Goal: Transaction & Acquisition: Purchase product/service

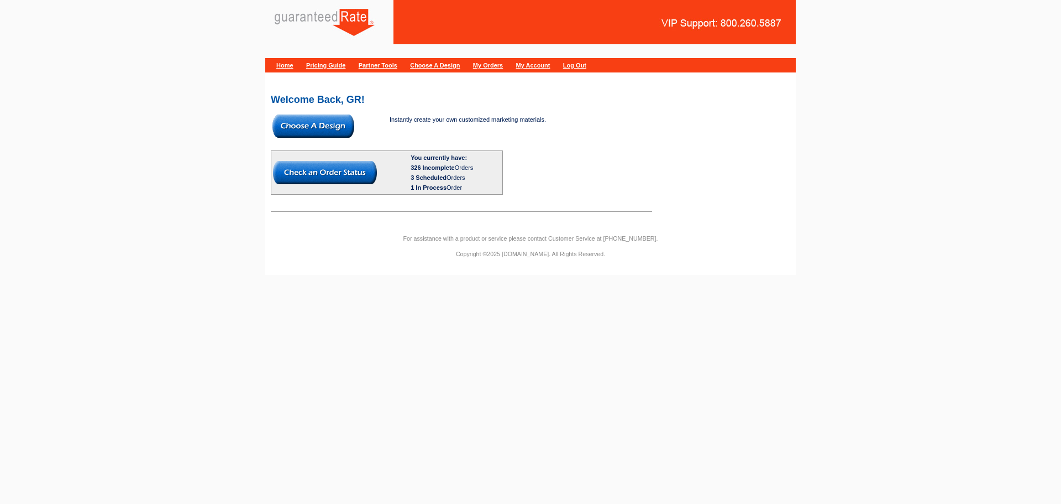
click at [329, 126] on img at bounding box center [314, 125] width 82 height 23
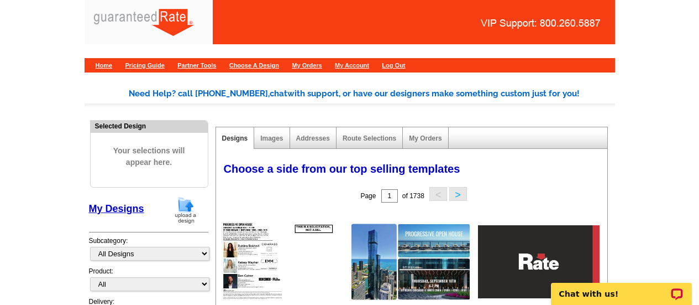
click at [182, 211] on img at bounding box center [185, 210] width 29 height 28
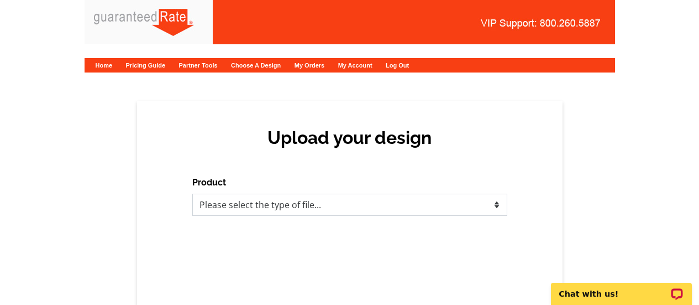
click at [419, 204] on select "Please select the type of file... Postcards Calendars Business Cards Letters an…" at bounding box center [349, 204] width 315 height 22
select select "1"
click at [192, 193] on select "Please select the type of file... Postcards Calendars Business Cards Letters an…" at bounding box center [349, 204] width 315 height 22
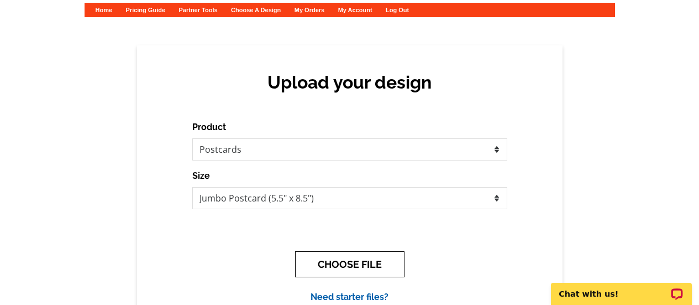
click at [362, 262] on button "CHOOSE FILE" at bounding box center [349, 264] width 109 height 26
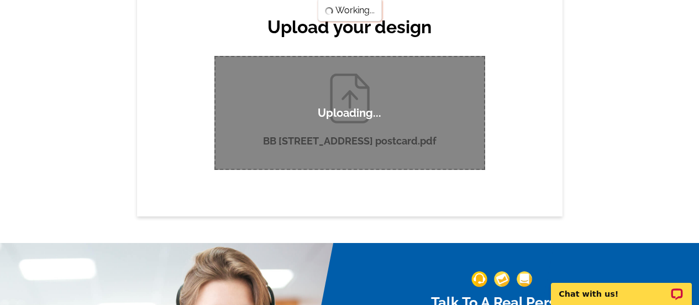
scroll to position [55, 0]
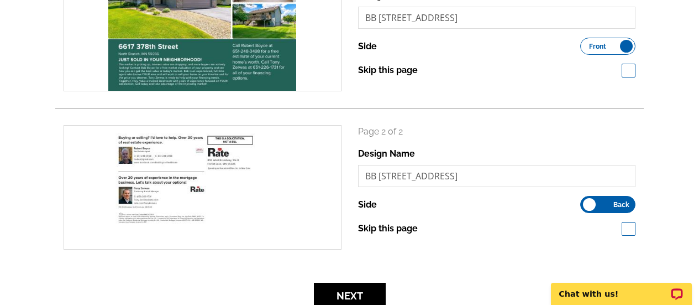
scroll to position [221, 0]
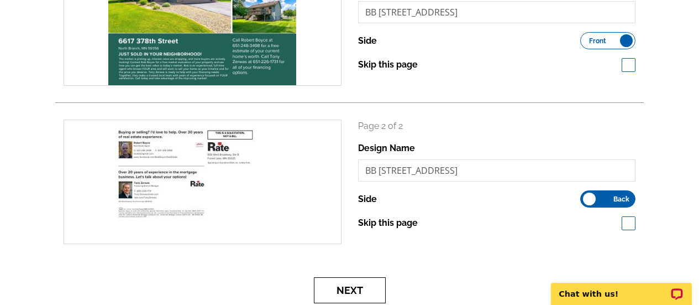
click at [361, 286] on button "Next" at bounding box center [350, 290] width 72 height 26
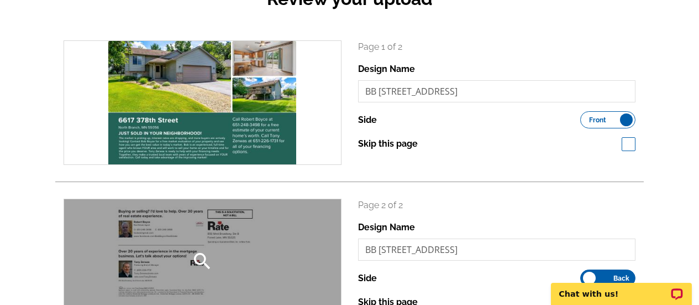
scroll to position [111, 0]
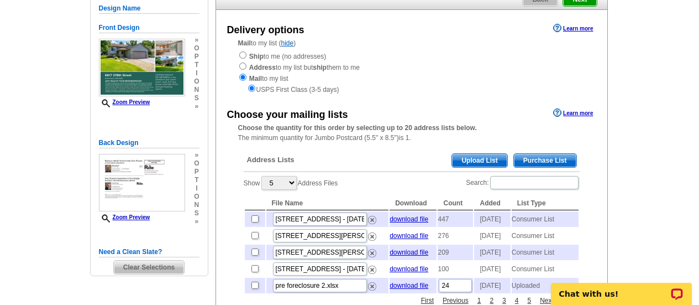
scroll to position [166, 0]
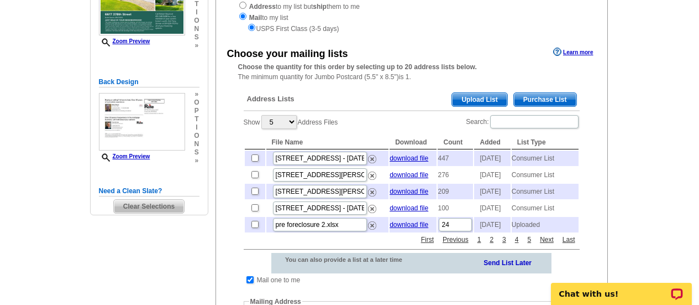
click at [536, 98] on span "Purchase List" at bounding box center [545, 99] width 62 height 13
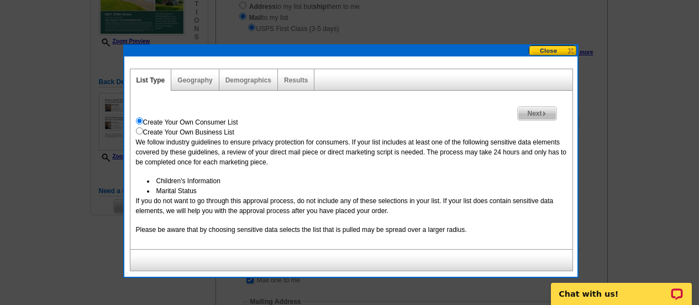
click at [241, 76] on div "Demographics" at bounding box center [248, 80] width 59 height 22
click at [245, 80] on link "Demographics" at bounding box center [249, 80] width 46 height 8
select select
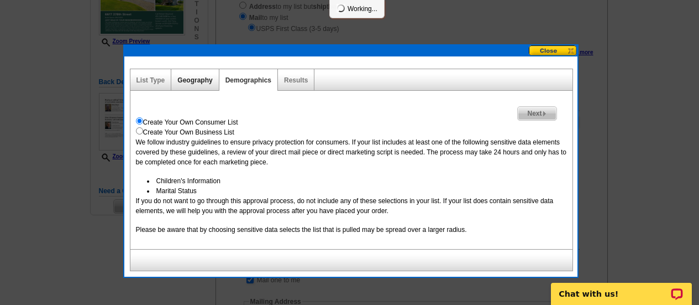
select select
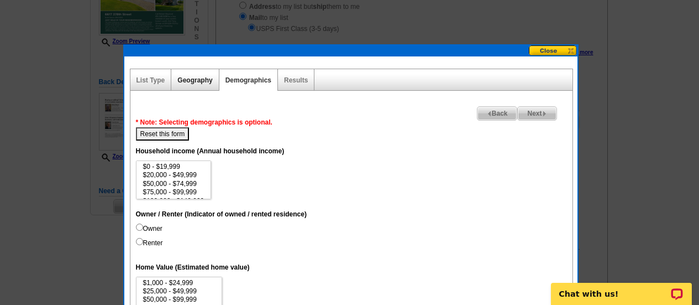
click at [200, 83] on link "Geography" at bounding box center [194, 80] width 35 height 8
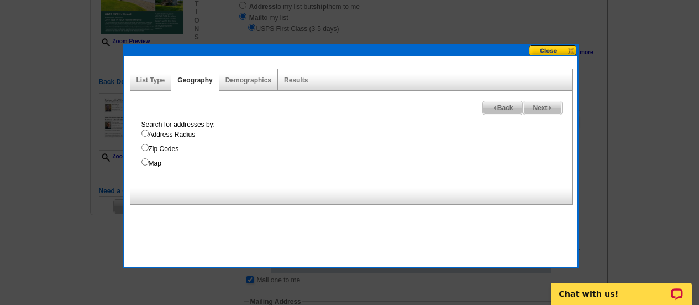
click at [144, 134] on input "Address Radius" at bounding box center [145, 132] width 7 height 7
radio input "true"
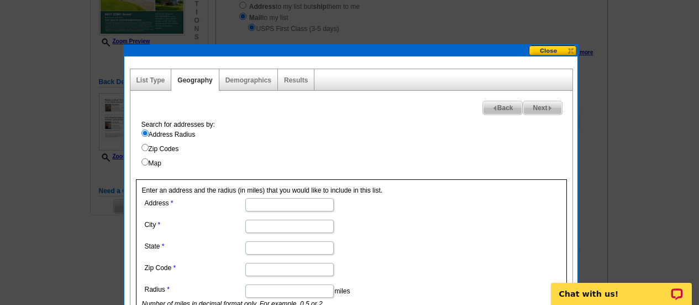
click at [270, 209] on input "Address" at bounding box center [289, 204] width 88 height 13
paste input "6617 378th Street"
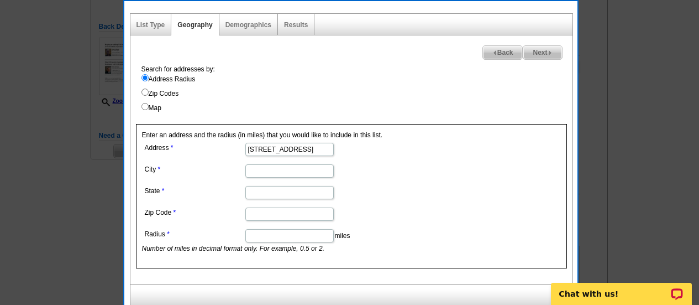
type input "6617 378th Street"
click at [266, 174] on input "City" at bounding box center [289, 170] width 88 height 13
paste input "North Branch"
type input "North Branch"
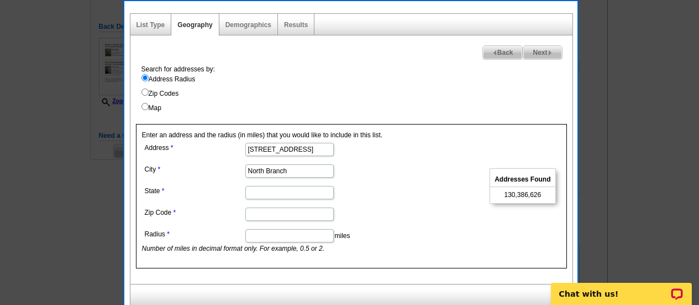
click at [256, 208] on input "Zip Code" at bounding box center [289, 213] width 88 height 13
paste input "55056"
type input "55056"
click at [252, 185] on dd at bounding box center [289, 191] width 294 height 17
click at [255, 193] on input "State" at bounding box center [289, 192] width 88 height 13
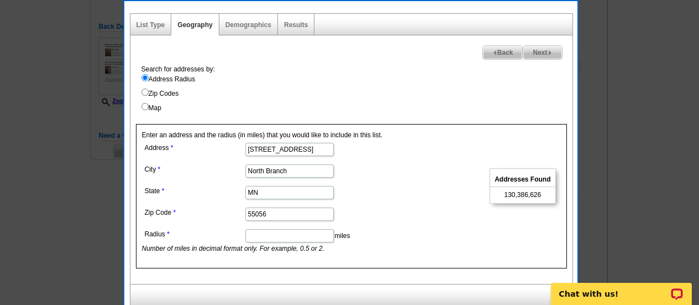
type input "MN"
click at [149, 108] on label "Map" at bounding box center [357, 108] width 431 height 10
click at [149, 108] on input "Map" at bounding box center [145, 106] width 7 height 7
radio input "true"
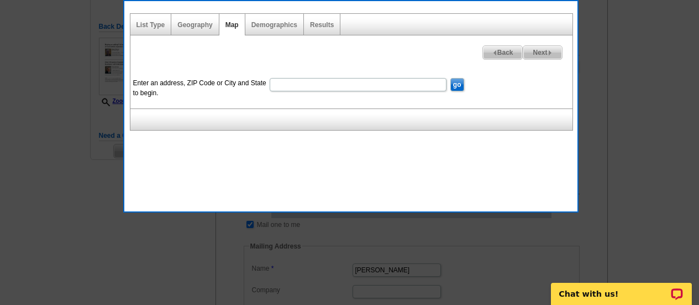
click at [311, 84] on input "Enter an address, ZIP Code or City and State to begin." at bounding box center [358, 84] width 177 height 13
paste input "55056"
drag, startPoint x: 308, startPoint y: 88, endPoint x: 49, endPoint y: 124, distance: 261.8
click at [49, 124] on body "1 Items Home Pricing Guide Partner Tools Choose A Design My Orders My Account L…" at bounding box center [349, 206] width 699 height 854
paste input "6617 378th Street North Branch, MN"
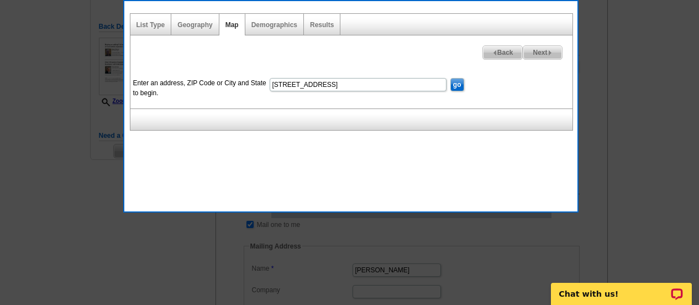
type input "6617 378th Street North Branch, MN 55056"
click at [451, 78] on input "go" at bounding box center [458, 84] width 14 height 13
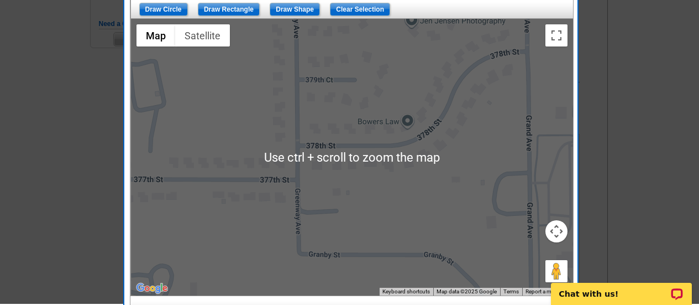
scroll to position [332, 0]
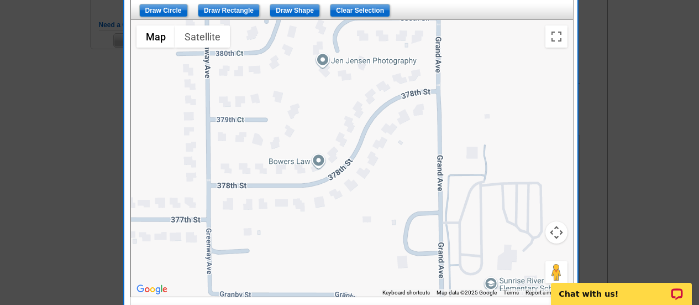
drag, startPoint x: 360, startPoint y: 151, endPoint x: 273, endPoint y: 190, distance: 95.5
click at [272, 190] on div at bounding box center [352, 158] width 442 height 276
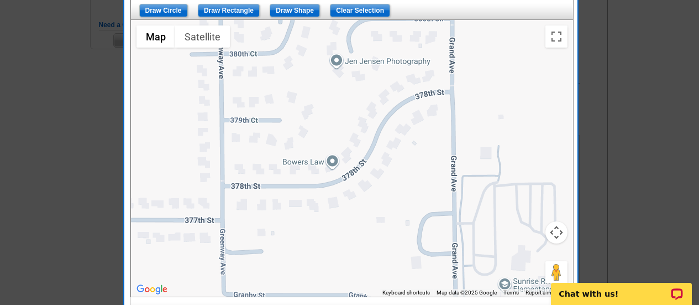
drag, startPoint x: 273, startPoint y: 188, endPoint x: 287, endPoint y: 189, distance: 14.4
click at [287, 189] on div at bounding box center [352, 158] width 442 height 276
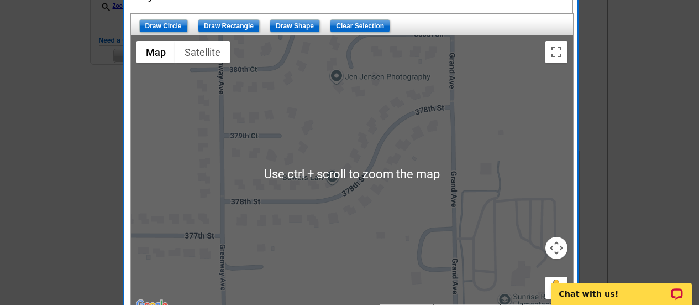
scroll to position [276, 0]
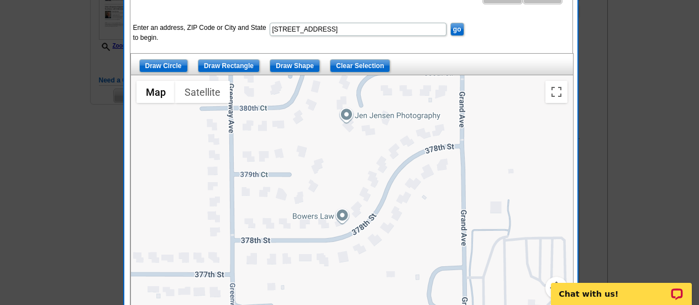
drag, startPoint x: 284, startPoint y: 187, endPoint x: 295, endPoint y: 190, distance: 11.3
click at [295, 190] on div at bounding box center [352, 213] width 442 height 276
click at [456, 23] on input "go" at bounding box center [458, 29] width 14 height 13
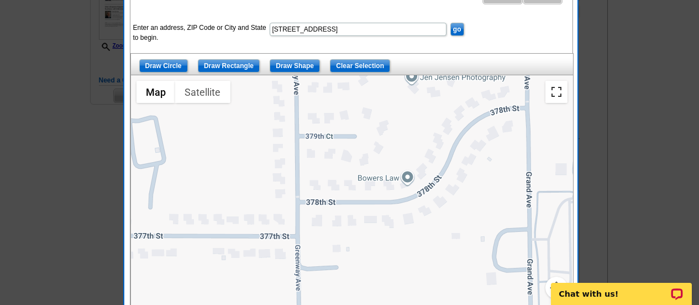
click at [558, 95] on button "Toggle fullscreen view" at bounding box center [557, 92] width 22 height 22
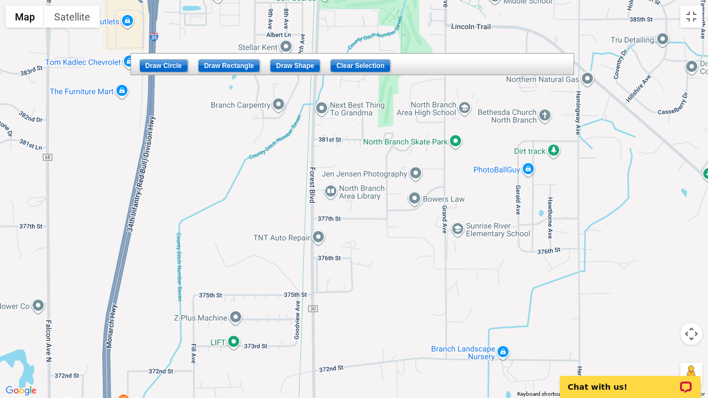
drag, startPoint x: 412, startPoint y: 187, endPoint x: 415, endPoint y: 211, distance: 24.5
click at [415, 211] on div at bounding box center [354, 199] width 708 height 398
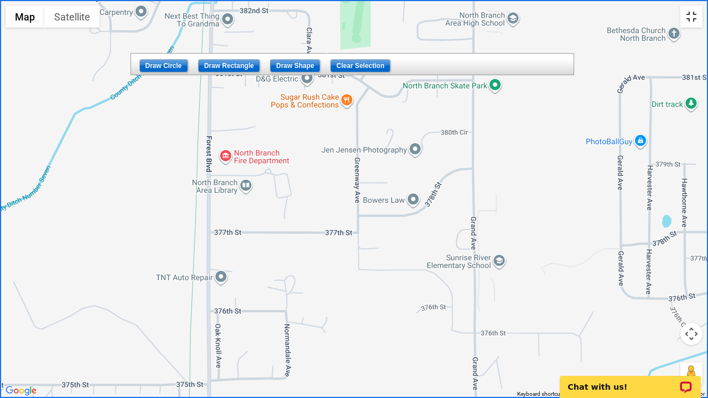
click at [689, 17] on button "Toggle fullscreen view" at bounding box center [691, 17] width 22 height 22
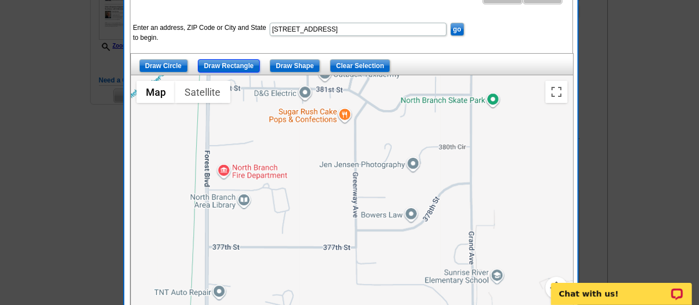
click at [219, 62] on input "Draw Rectangle" at bounding box center [229, 65] width 62 height 13
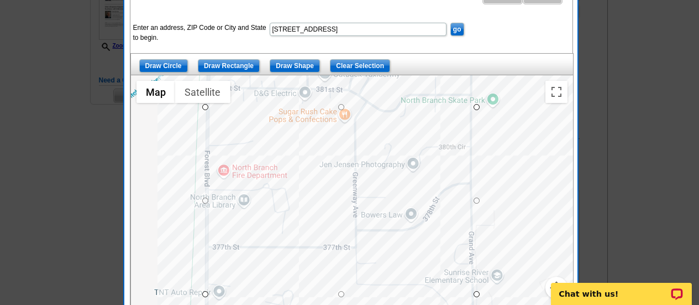
drag, startPoint x: 204, startPoint y: 106, endPoint x: 476, endPoint y: 294, distance: 330.6
drag, startPoint x: 207, startPoint y: 199, endPoint x: 218, endPoint y: 201, distance: 11.2
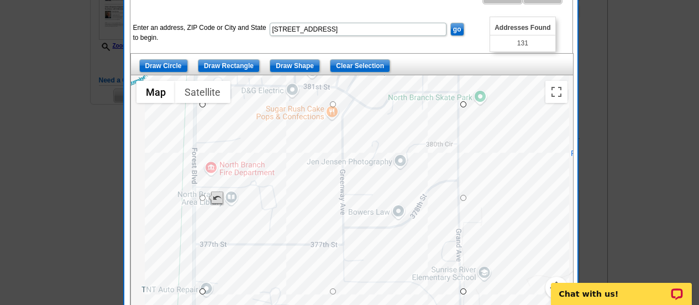
click at [213, 202] on div at bounding box center [352, 213] width 442 height 276
drag, startPoint x: 333, startPoint y: 107, endPoint x: 332, endPoint y: 116, distance: 9.5
drag, startPoint x: 332, startPoint y: 116, endPoint x: 332, endPoint y: 122, distance: 5.6
drag, startPoint x: 465, startPoint y: 206, endPoint x: 460, endPoint y: 205, distance: 5.6
drag, startPoint x: 333, startPoint y: 293, endPoint x: 333, endPoint y: 282, distance: 11.1
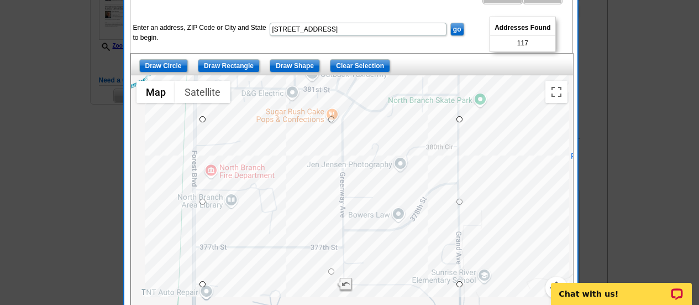
drag, startPoint x: 333, startPoint y: 283, endPoint x: 333, endPoint y: 269, distance: 13.8
drag, startPoint x: 333, startPoint y: 269, endPoint x: 333, endPoint y: 260, distance: 8.3
drag, startPoint x: 333, startPoint y: 264, endPoint x: 333, endPoint y: 254, distance: 10.5
click at [198, 186] on div at bounding box center [198, 187] width 6 height 6
drag, startPoint x: 196, startPoint y: 187, endPoint x: 338, endPoint y: 191, distance: 142.7
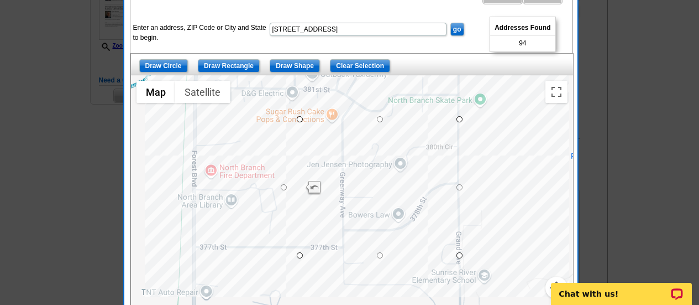
drag, startPoint x: 297, startPoint y: 185, endPoint x: 280, endPoint y: 184, distance: 17.7
click at [275, 184] on div at bounding box center [352, 213] width 442 height 276
click at [269, 185] on div at bounding box center [352, 213] width 442 height 276
drag, startPoint x: 275, startPoint y: 186, endPoint x: 269, endPoint y: 186, distance: 6.6
drag, startPoint x: 269, startPoint y: 186, endPoint x: 258, endPoint y: 185, distance: 11.1
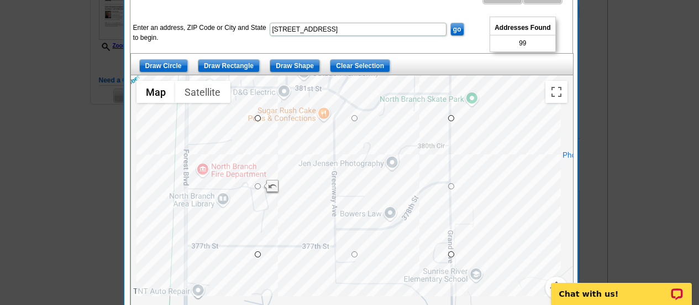
drag, startPoint x: 258, startPoint y: 185, endPoint x: 252, endPoint y: 184, distance: 6.2
click at [252, 184] on div at bounding box center [352, 213] width 442 height 276
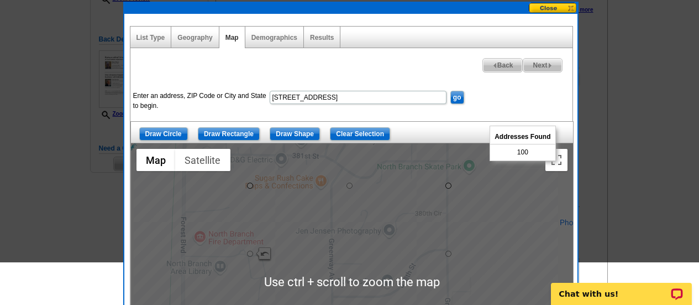
scroll to position [221, 0]
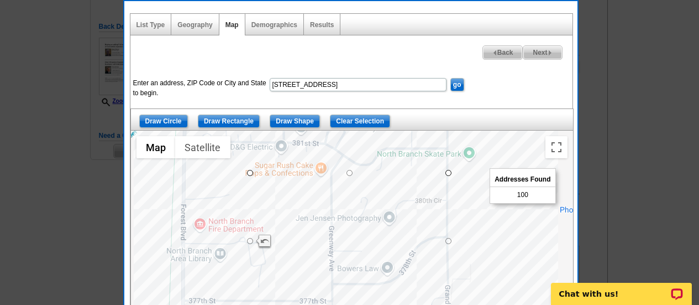
click at [539, 56] on span "Next" at bounding box center [543, 52] width 38 height 13
select select
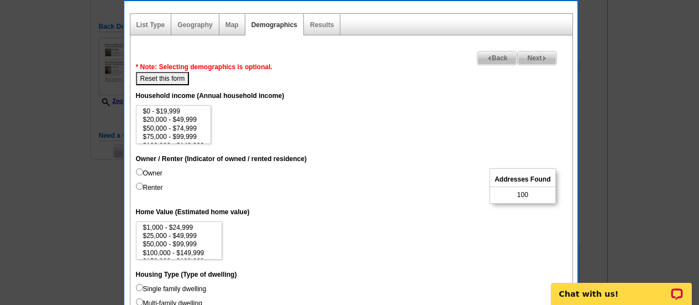
click at [328, 29] on div "Results" at bounding box center [322, 25] width 36 height 22
click at [316, 23] on link "Results" at bounding box center [322, 25] width 24 height 8
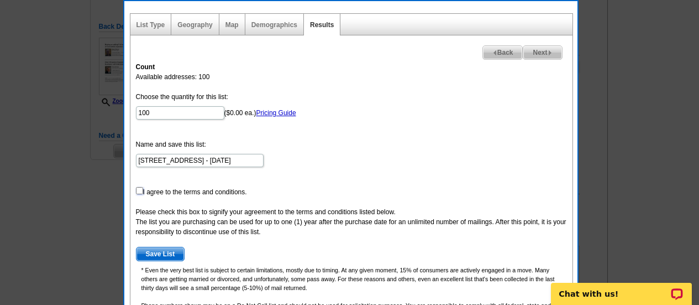
click at [137, 191] on input "checkbox" at bounding box center [139, 190] width 7 height 7
checkbox input "true"
click at [166, 251] on span "Save List" at bounding box center [161, 253] width 48 height 13
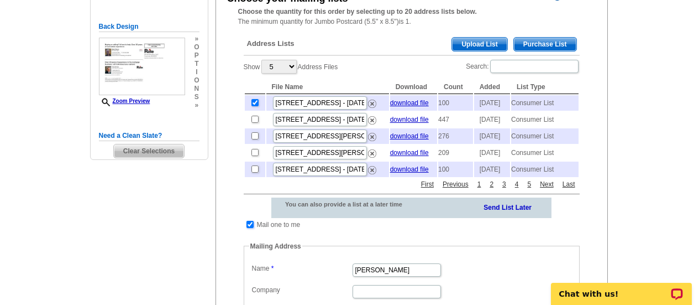
click at [249, 228] on input "checkbox" at bounding box center [250, 224] width 7 height 7
checkbox input "false"
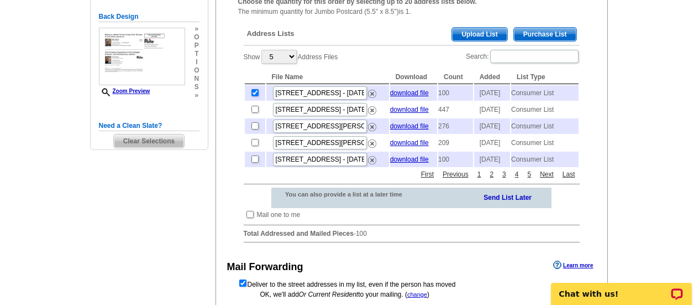
scroll to position [221, 0]
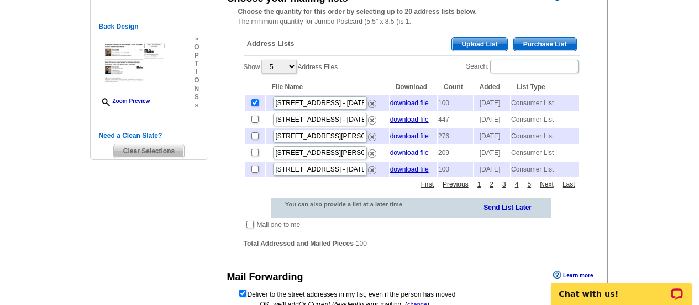
click at [468, 40] on span "Upload List" at bounding box center [479, 44] width 55 height 13
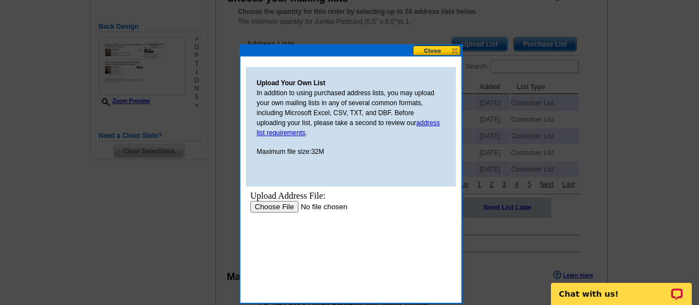
scroll to position [0, 0]
click at [278, 208] on input "file" at bounding box center [320, 207] width 140 height 12
type input "C:\fakepath\Bob Boyce_Ursula addresses.xlsx"
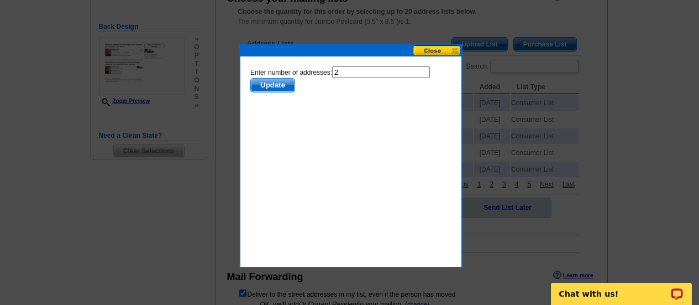
click at [276, 85] on span "Update" at bounding box center [272, 85] width 44 height 13
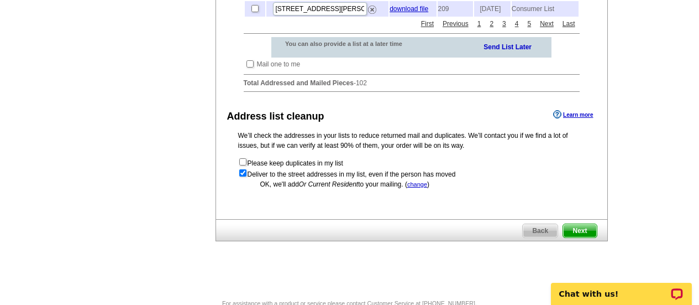
scroll to position [387, 0]
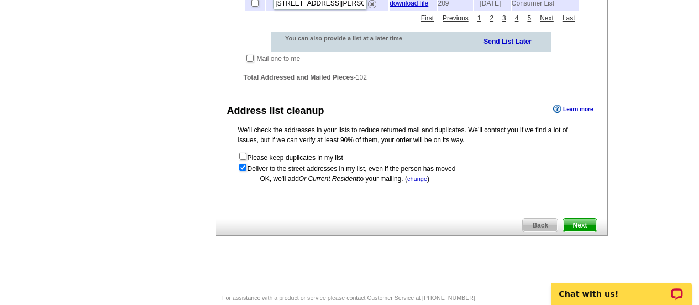
click at [588, 232] on span "Next" at bounding box center [579, 224] width 33 height 13
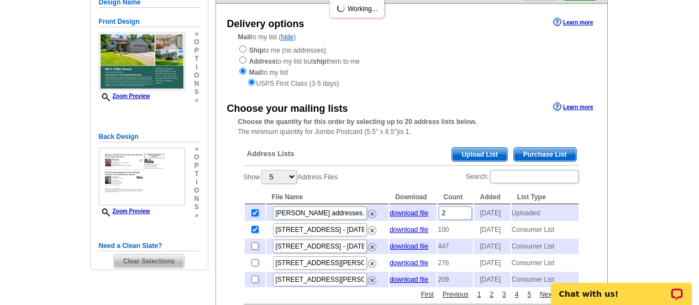
scroll to position [111, 0]
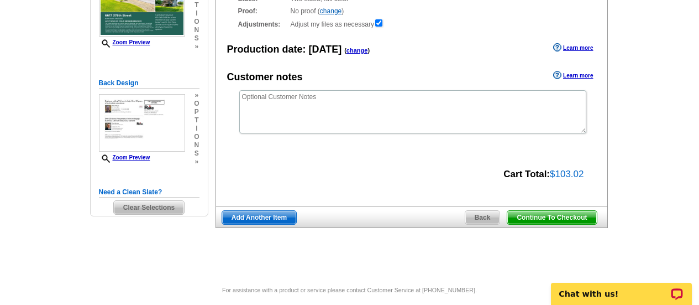
scroll to position [166, 0]
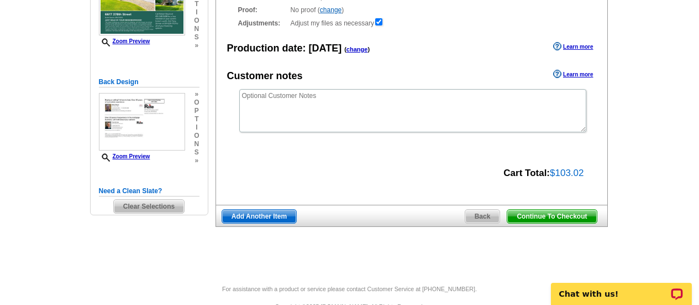
click at [532, 212] on span "Continue To Checkout" at bounding box center [552, 216] width 89 height 13
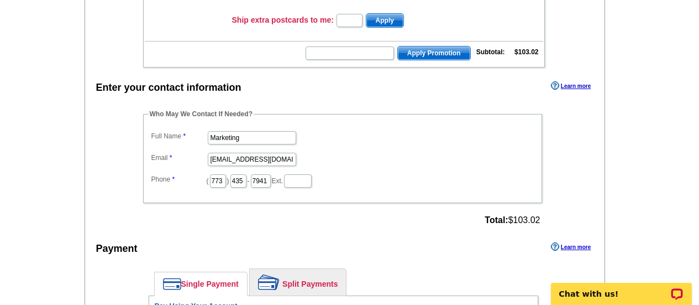
scroll to position [276, 0]
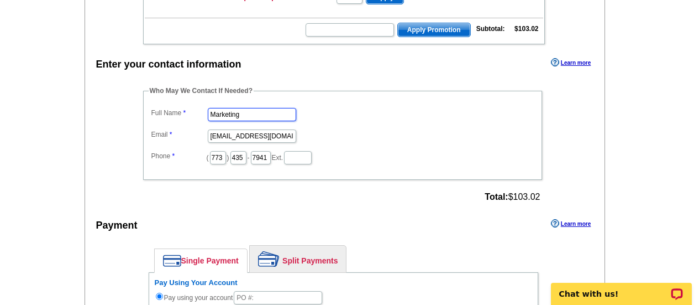
drag, startPoint x: 276, startPoint y: 111, endPoint x: 166, endPoint y: 111, distance: 109.5
click at [167, 111] on dl "Full Name Marketing Email [EMAIL_ADDRESS][DOMAIN_NAME] Phone ( 773 ) 435 - 7941…" at bounding box center [343, 135] width 388 height 60
type input "[PERSON_NAME]"
type input "[PERSON_NAME][EMAIL_ADDRESS][PERSON_NAME][DOMAIN_NAME]"
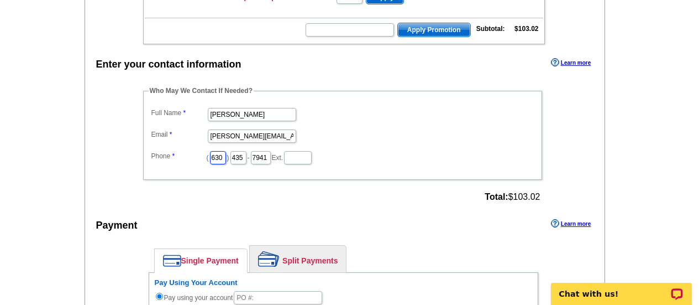
type input "630"
type input "487"
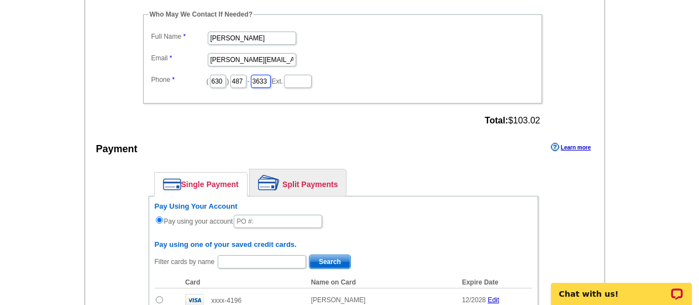
scroll to position [387, 0]
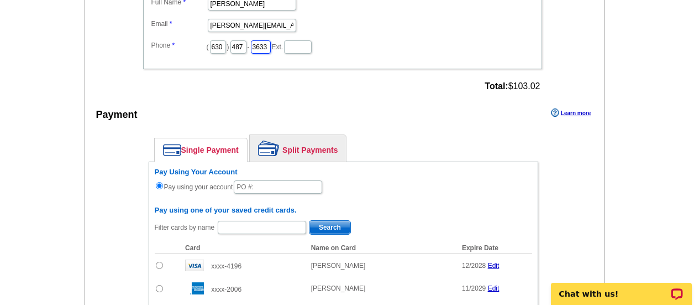
type input "3633"
click at [308, 155] on link "Split Payments" at bounding box center [298, 148] width 96 height 27
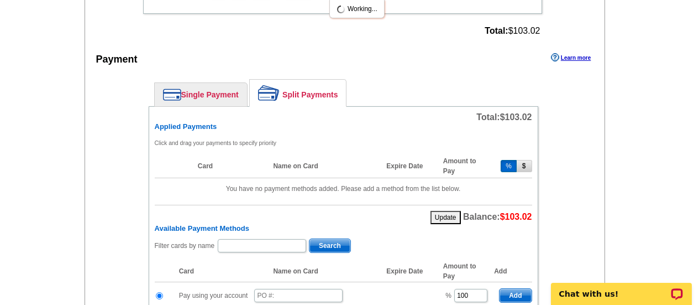
scroll to position [498, 0]
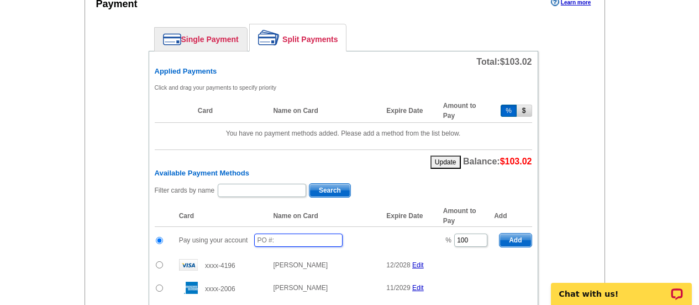
click at [301, 239] on input "text" at bounding box center [298, 239] width 88 height 13
type input "982025_407_EF"
drag, startPoint x: 477, startPoint y: 243, endPoint x: 422, endPoint y: 244, distance: 54.7
click at [422, 244] on tr "Pay using your account 982025_407_EF % 100 Add" at bounding box center [344, 240] width 378 height 27
type input "50"
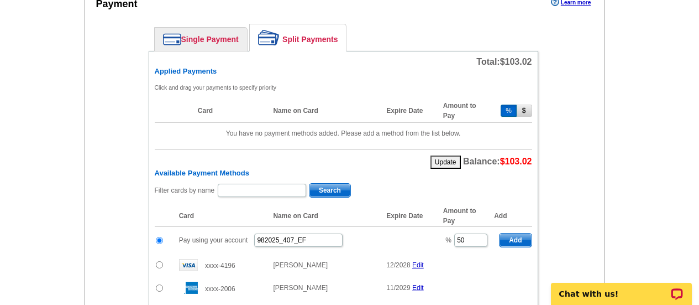
click at [633, 215] on main "Add Another Item Checkout Order Name: My Order 2025-09-08 Save Order Review you…" at bounding box center [349, 130] width 699 height 1115
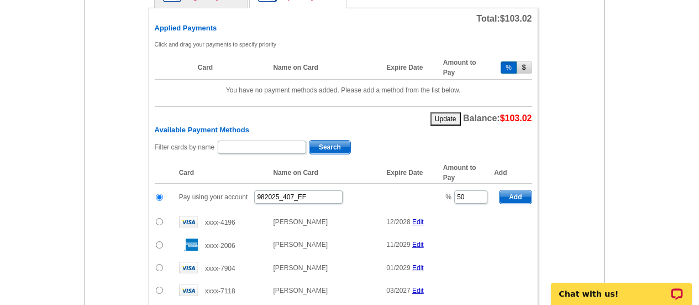
scroll to position [553, 0]
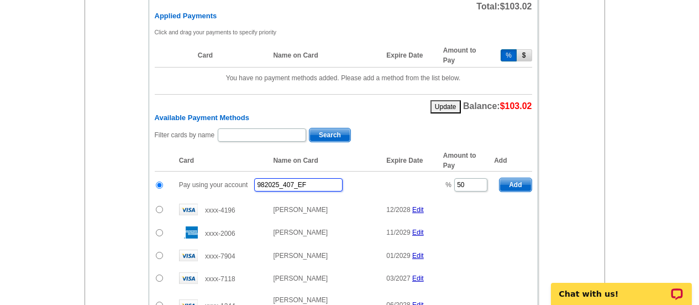
click at [317, 184] on input "982025_407_EF" at bounding box center [298, 184] width 88 height 13
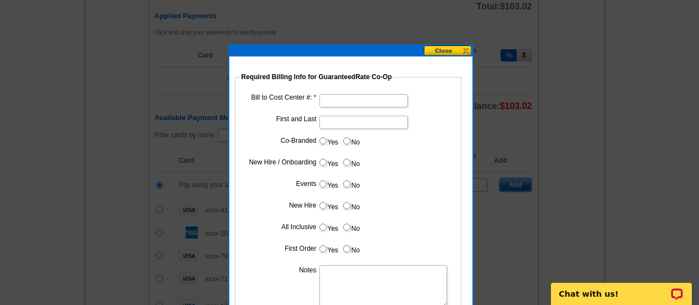
click at [327, 106] on input "Bill to Cost Center #:" at bounding box center [364, 100] width 88 height 13
type input "1501"
click at [327, 120] on input "First and Last" at bounding box center [364, 122] width 88 height 13
type input "Tony Zerwas"
click at [312, 139] on label "Co-Branded" at bounding box center [280, 140] width 74 height 10
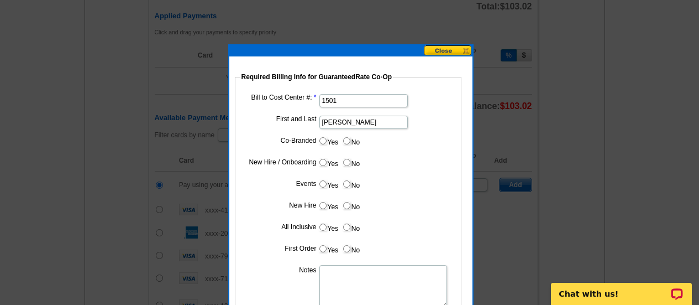
click at [321, 138] on input "Yes" at bounding box center [323, 140] width 7 height 7
radio input "true"
click at [356, 161] on input "Cost paid by cobrand" at bounding box center [364, 165] width 88 height 13
type input "50%"
click at [346, 182] on input "No" at bounding box center [346, 183] width 7 height 7
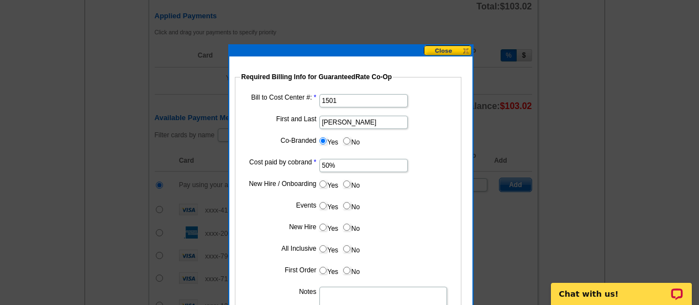
radio input "true"
click at [353, 202] on label "No" at bounding box center [351, 205] width 18 height 13
click at [351, 202] on input "No" at bounding box center [346, 205] width 7 height 7
radio input "true"
click at [354, 223] on label "No" at bounding box center [351, 227] width 18 height 13
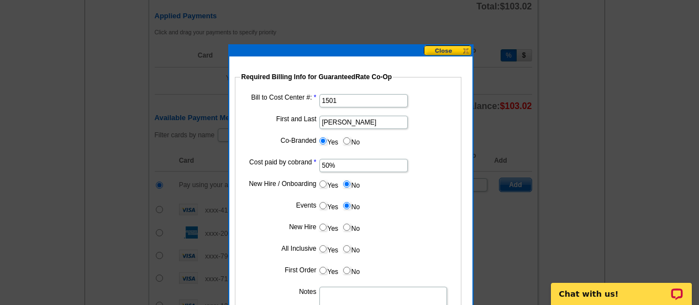
click at [351, 223] on input "No" at bounding box center [346, 226] width 7 height 7
radio input "true"
drag, startPoint x: 354, startPoint y: 239, endPoint x: 357, endPoint y: 247, distance: 8.6
click at [354, 239] on dl "Bill to Cost Center #: 1501 First and Last Tony Zerwas Co-Branded Yes No Cost p…" at bounding box center [348, 218] width 216 height 254
click at [352, 248] on label "No" at bounding box center [351, 248] width 18 height 13
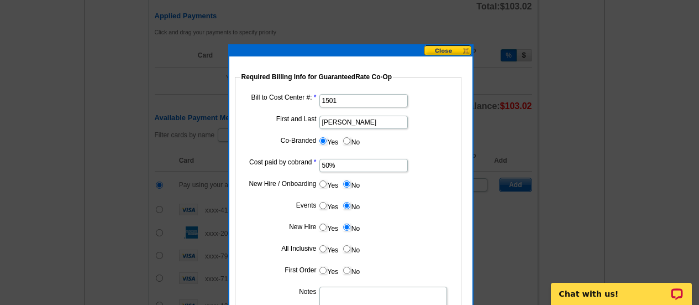
click at [351, 248] on input "No" at bounding box center [346, 248] width 7 height 7
radio input "true"
click at [351, 271] on label "No" at bounding box center [351, 270] width 18 height 13
click at [351, 271] on input "No" at bounding box center [346, 269] width 7 height 7
radio input "true"
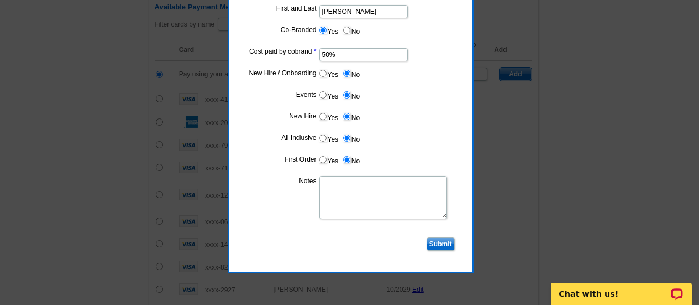
scroll to position [774, 0]
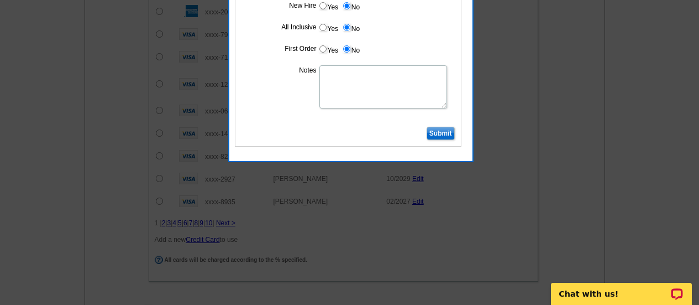
click at [342, 90] on textarea "Notes" at bounding box center [384, 86] width 128 height 43
type textarea "bill to cost center"
click at [433, 132] on input "Submit" at bounding box center [441, 133] width 28 height 13
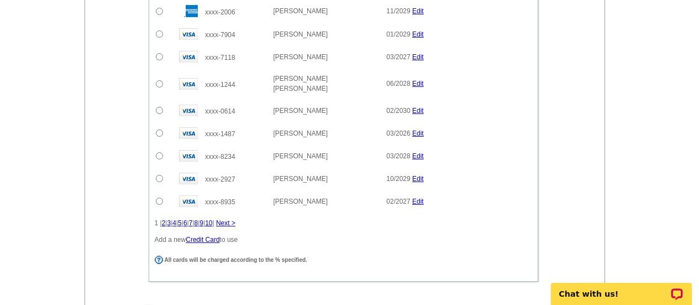
scroll to position [608, 0]
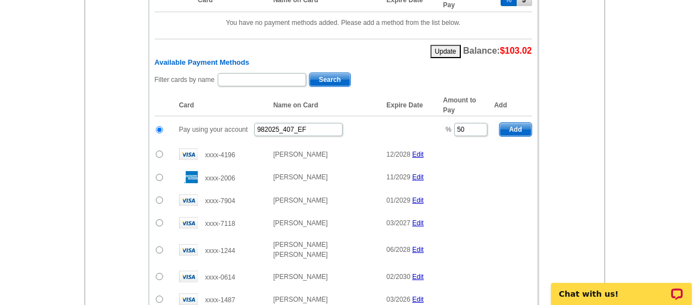
click at [514, 129] on span "Add" at bounding box center [516, 129] width 32 height 13
type input "100"
radio input "false"
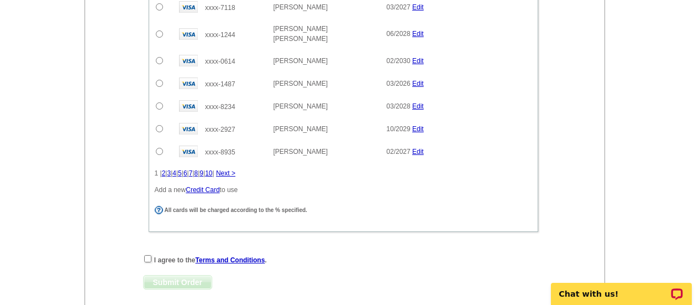
scroll to position [663, 0]
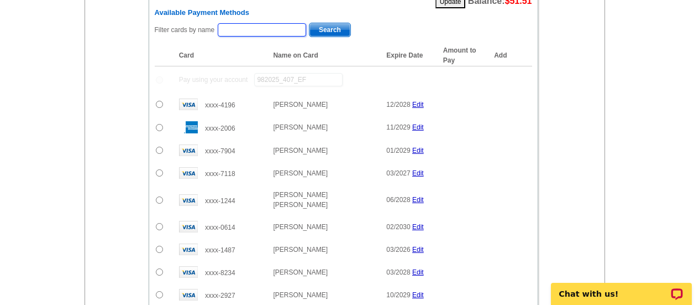
click at [286, 29] on input "text" at bounding box center [262, 29] width 88 height 13
drag, startPoint x: 259, startPoint y: 24, endPoint x: 172, endPoint y: 44, distance: 89.6
click at [172, 45] on div "Filter cards by name tony zerwas Search Card Name on Card Expire Date Amount to…" at bounding box center [344, 191] width 378 height 338
type input "boyce"
click at [327, 26] on span "Search" at bounding box center [330, 29] width 41 height 13
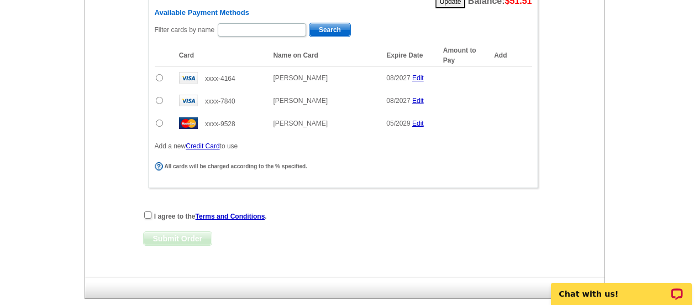
click at [159, 122] on input "radio" at bounding box center [159, 122] width 7 height 7
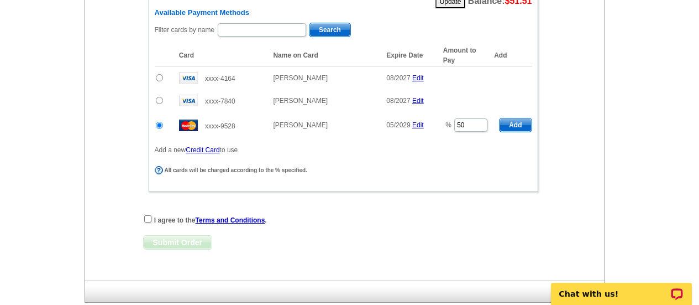
click at [516, 128] on span "Add" at bounding box center [516, 124] width 32 height 13
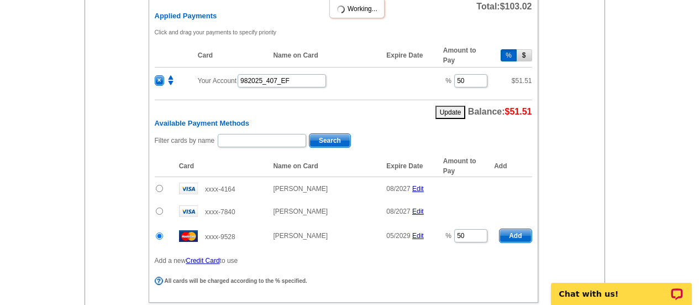
radio input "false"
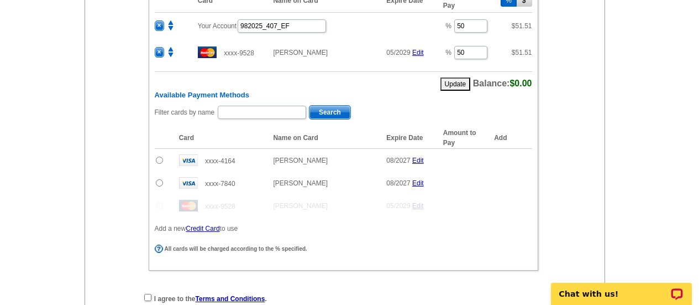
scroll to position [608, 0]
click at [151, 295] on div "I agree to the Terms and Conditions ." at bounding box center [343, 297] width 401 height 11
click at [150, 301] on div "I agree to the Terms and Conditions ." at bounding box center [343, 297] width 401 height 11
click at [148, 297] on input "checkbox" at bounding box center [147, 296] width 7 height 7
checkbox input "true"
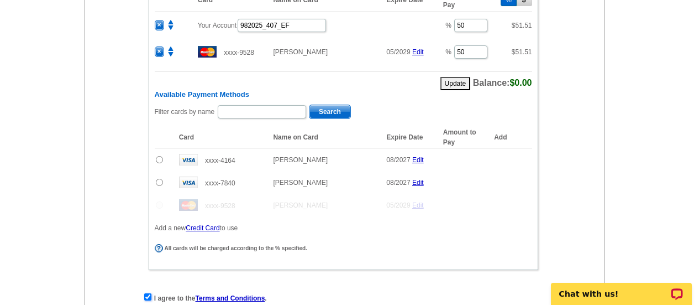
scroll to position [748, 0]
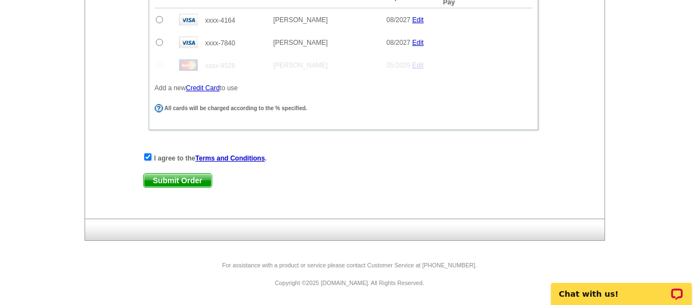
click at [173, 185] on span "Submit Order" at bounding box center [178, 180] width 68 height 13
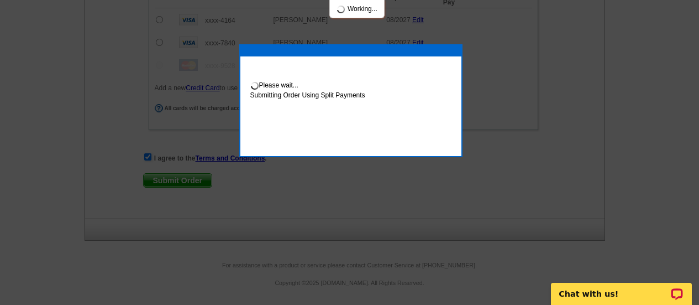
scroll to position [804, 0]
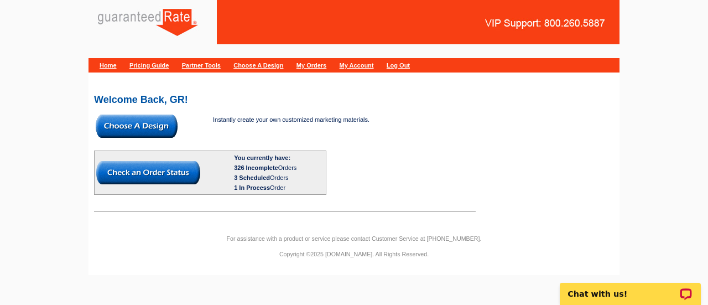
click at [168, 130] on img at bounding box center [137, 125] width 82 height 23
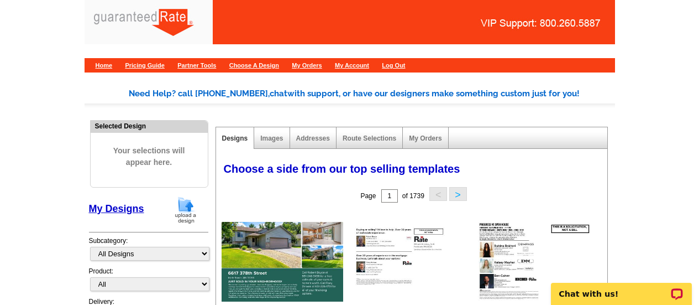
click at [195, 214] on img at bounding box center [185, 210] width 29 height 28
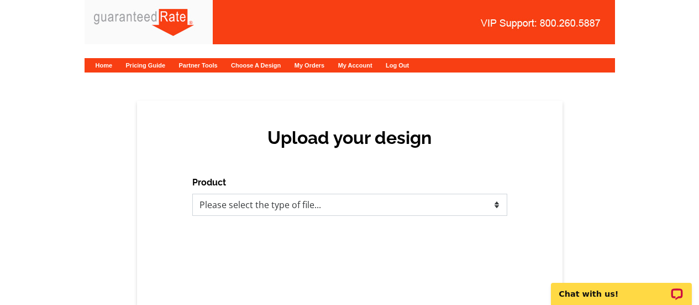
click at [302, 210] on select "Please select the type of file... Postcards Calendars Business Cards Letters an…" at bounding box center [349, 204] width 315 height 22
select select "1"
click at [192, 193] on select "Please select the type of file... Postcards Calendars Business Cards Letters an…" at bounding box center [349, 204] width 315 height 22
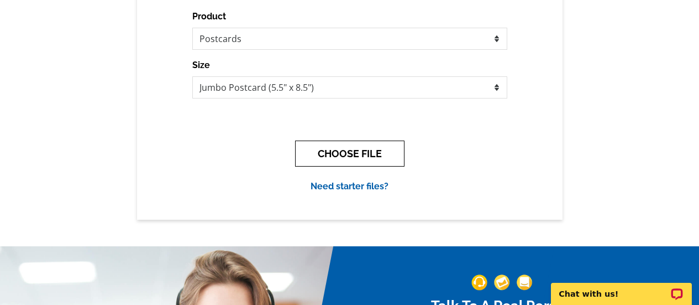
click at [336, 164] on button "CHOOSE FILE" at bounding box center [349, 153] width 109 height 26
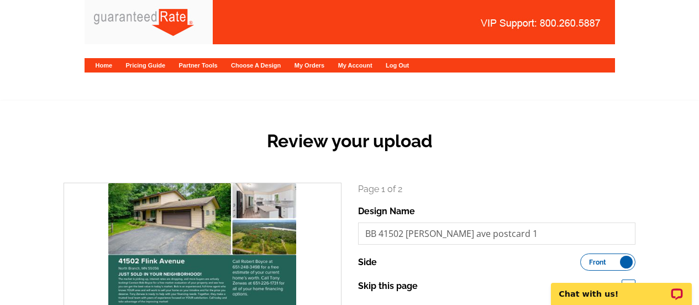
scroll to position [276, 0]
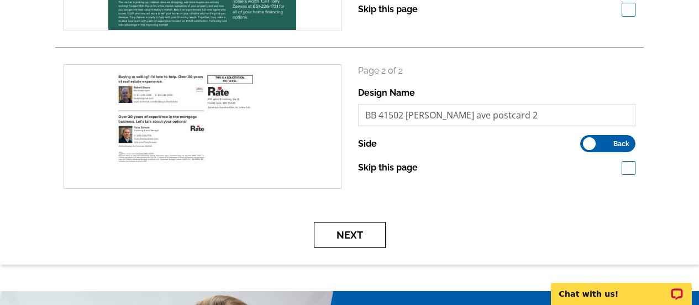
click at [360, 231] on button "Next" at bounding box center [350, 235] width 72 height 26
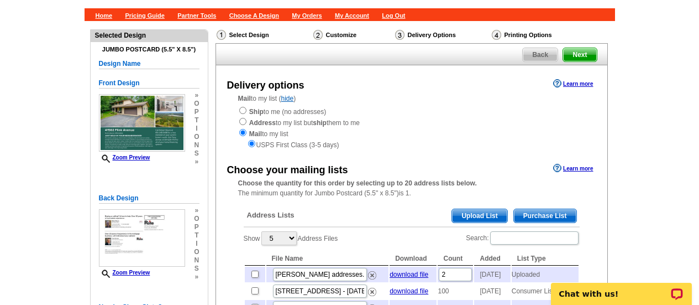
scroll to position [55, 0]
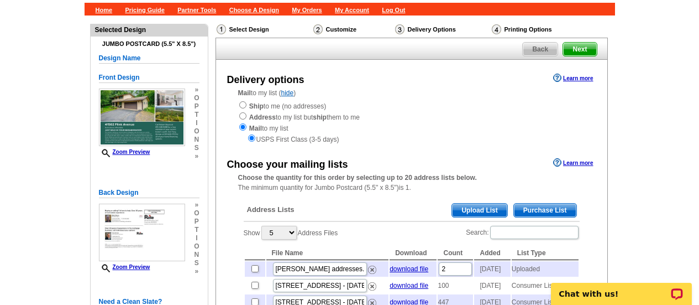
click at [528, 209] on span "Purchase List" at bounding box center [545, 209] width 62 height 13
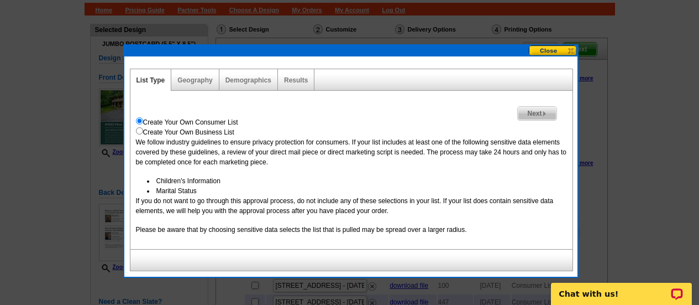
click at [205, 74] on div "Geography" at bounding box center [195, 80] width 48 height 22
click at [202, 78] on link "Geography" at bounding box center [194, 80] width 35 height 8
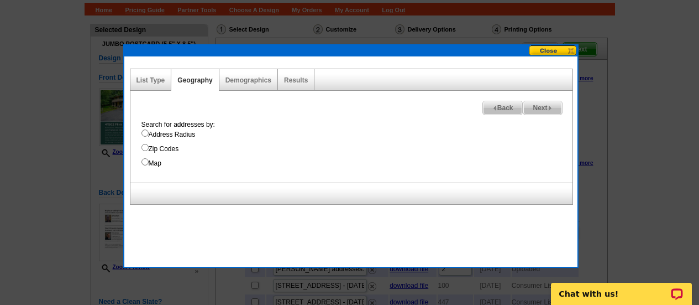
click at [150, 163] on label "Map" at bounding box center [357, 163] width 431 height 10
click at [149, 163] on input "Map" at bounding box center [145, 161] width 7 height 7
radio input "true"
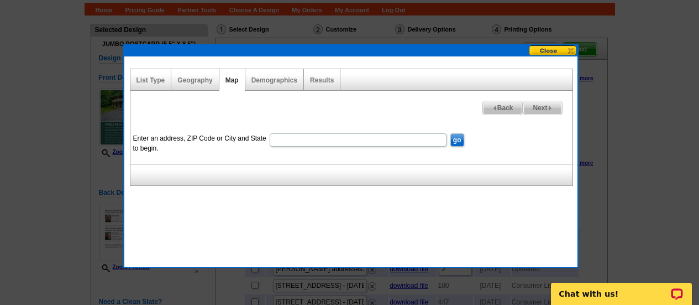
click at [344, 144] on input "Enter an address, ZIP Code or City and State to begin." at bounding box center [358, 139] width 177 height 13
paste input "41502 Flink Avenue North Branch, MN 55056"
type input "41502 Flink Avenue North Branch, MN 55056"
click at [451, 140] on input "go" at bounding box center [458, 139] width 14 height 13
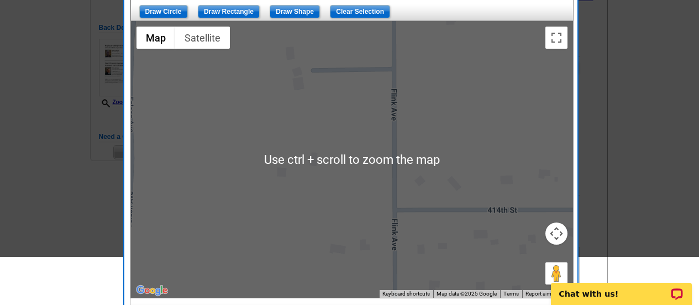
scroll to position [221, 0]
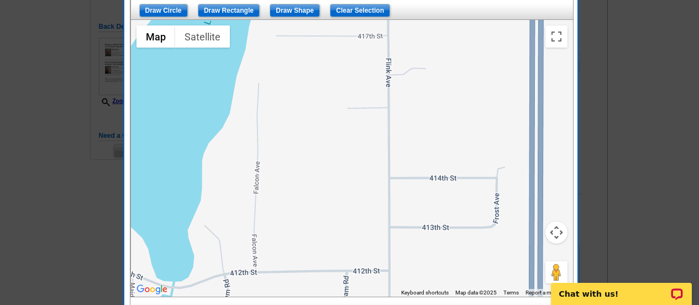
drag, startPoint x: 462, startPoint y: 159, endPoint x: 430, endPoint y: 155, distance: 32.8
click at [430, 155] on div at bounding box center [352, 158] width 442 height 276
click at [221, 12] on input "Draw Rectangle" at bounding box center [229, 10] width 62 height 13
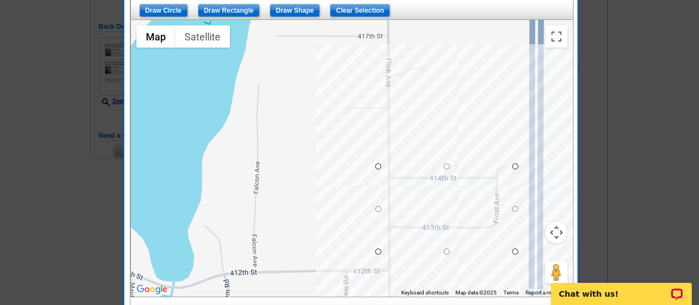
drag, startPoint x: 377, startPoint y: 166, endPoint x: 512, endPoint y: 251, distance: 159.5
drag, startPoint x: 444, startPoint y: 252, endPoint x: 444, endPoint y: 269, distance: 17.7
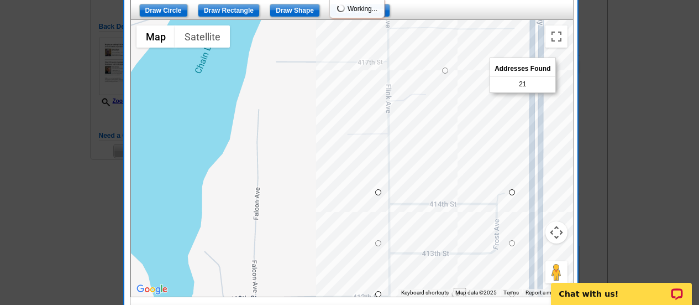
drag, startPoint x: 445, startPoint y: 168, endPoint x: 429, endPoint y: 67, distance: 101.9
drag, startPoint x: 445, startPoint y: 68, endPoint x: 445, endPoint y: 51, distance: 17.1
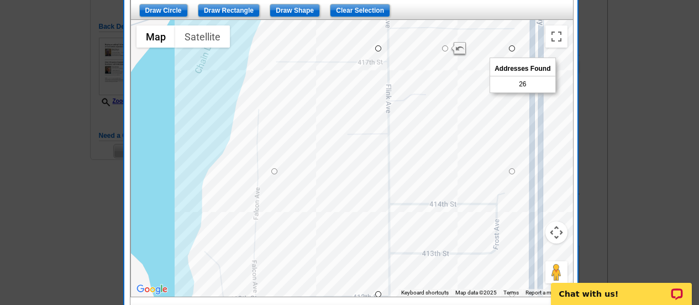
drag, startPoint x: 378, startPoint y: 174, endPoint x: 273, endPoint y: 168, distance: 105.2
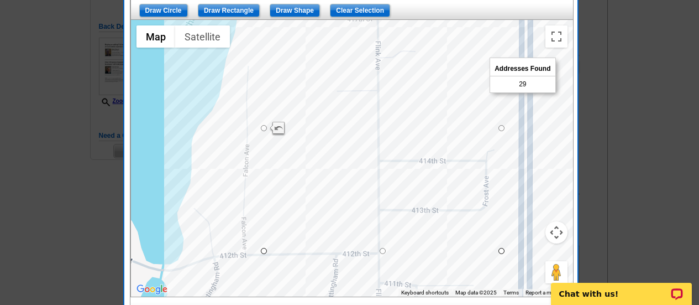
drag, startPoint x: 410, startPoint y: 197, endPoint x: 396, endPoint y: 140, distance: 58.5
click at [396, 140] on div at bounding box center [352, 158] width 442 height 276
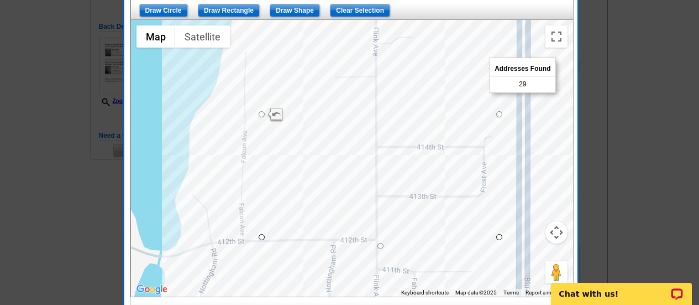
drag, startPoint x: 379, startPoint y: 238, endPoint x: 378, endPoint y: 248, distance: 10.0
drag, startPoint x: 262, startPoint y: 119, endPoint x: 229, endPoint y: 119, distance: 32.6
drag, startPoint x: 229, startPoint y: 119, endPoint x: 185, endPoint y: 116, distance: 44.9
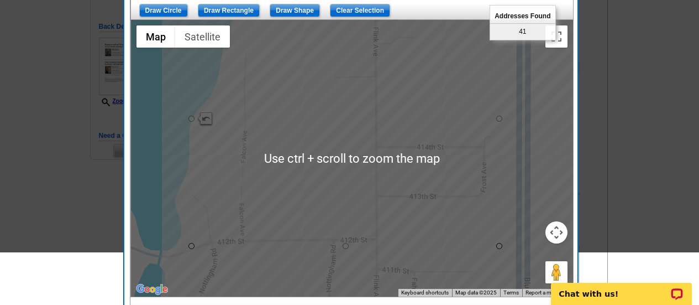
scroll to position [166, 0]
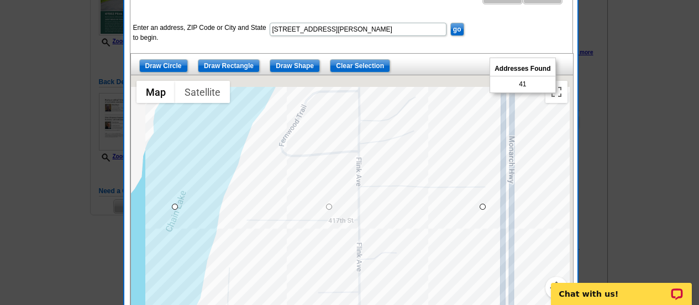
drag, startPoint x: 387, startPoint y: 165, endPoint x: 370, endPoint y: 328, distance: 164.0
click at [370, 304] on html "1 Items Home Pricing Guide Partner Tools Choose A Design My Orders My Account L…" at bounding box center [349, 261] width 699 height 854
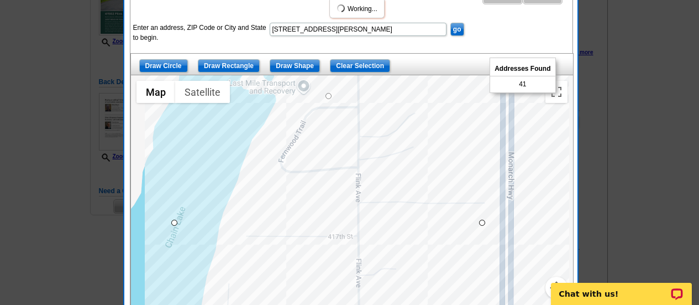
drag, startPoint x: 327, startPoint y: 205, endPoint x: 329, endPoint y: 76, distance: 129.4
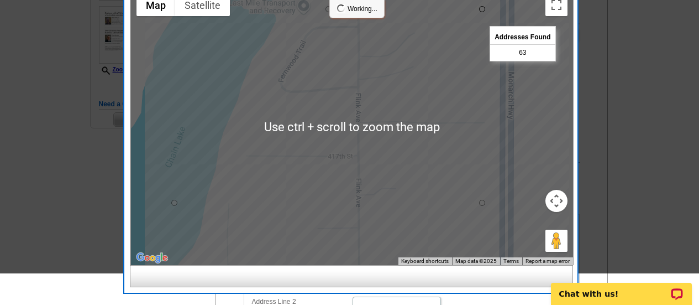
scroll to position [221, 0]
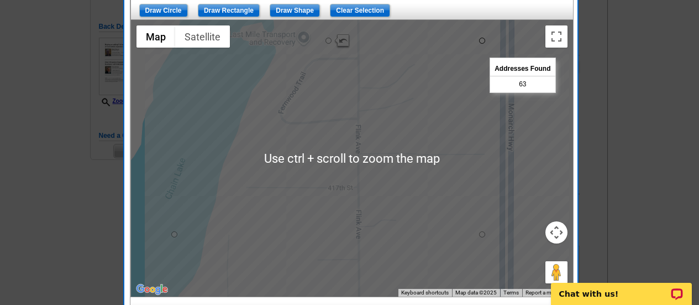
click at [348, 141] on div at bounding box center [352, 158] width 442 height 276
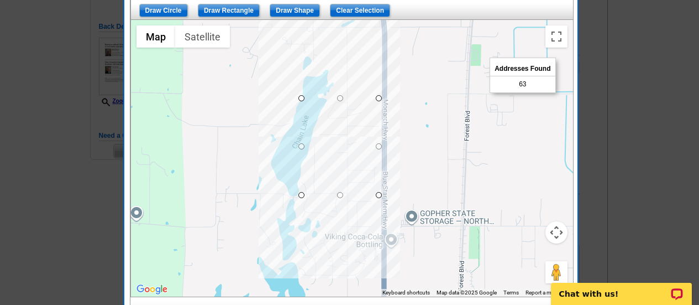
drag, startPoint x: 364, startPoint y: 177, endPoint x: 360, endPoint y: 153, distance: 24.6
click at [360, 153] on div at bounding box center [352, 158] width 442 height 276
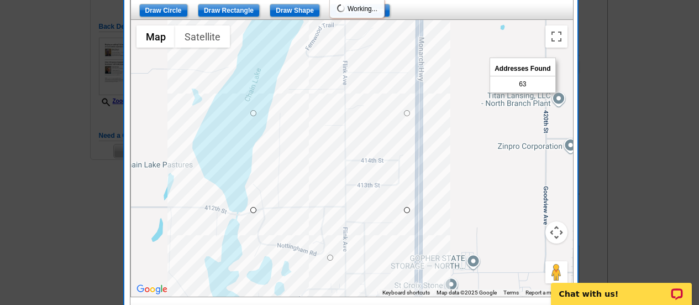
drag, startPoint x: 328, startPoint y: 215, endPoint x: 320, endPoint y: 259, distance: 44.9
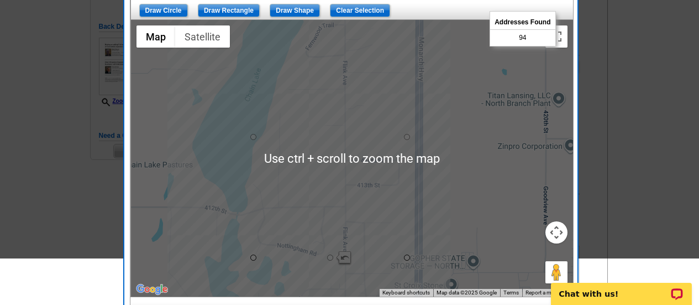
scroll to position [166, 0]
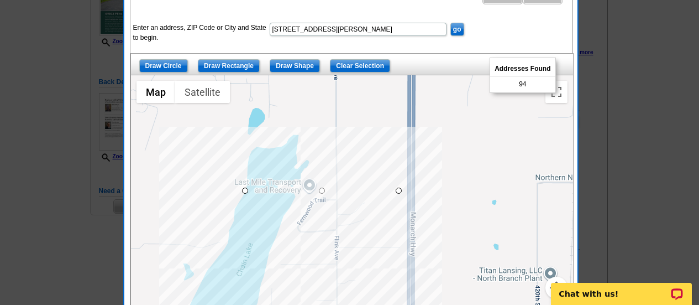
drag, startPoint x: 406, startPoint y: 148, endPoint x: 395, endPoint y: 285, distance: 137.0
click at [395, 285] on div at bounding box center [352, 213] width 442 height 276
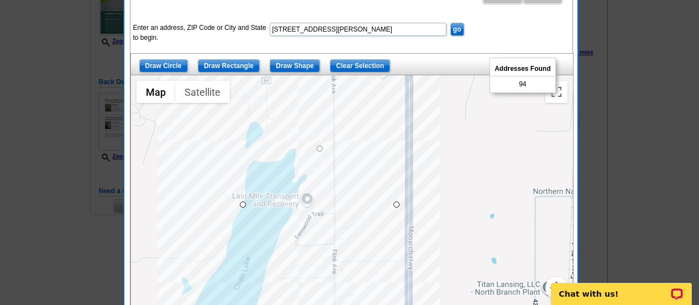
drag, startPoint x: 318, startPoint y: 203, endPoint x: 316, endPoint y: 145, distance: 58.6
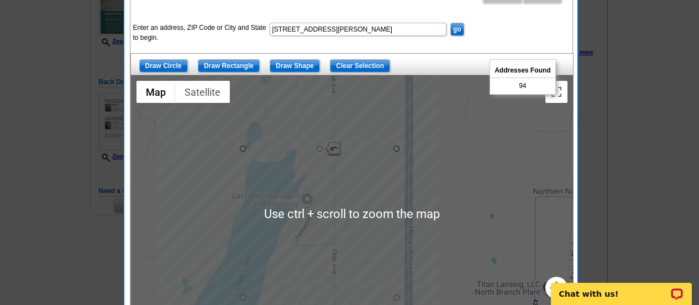
scroll to position [221, 0]
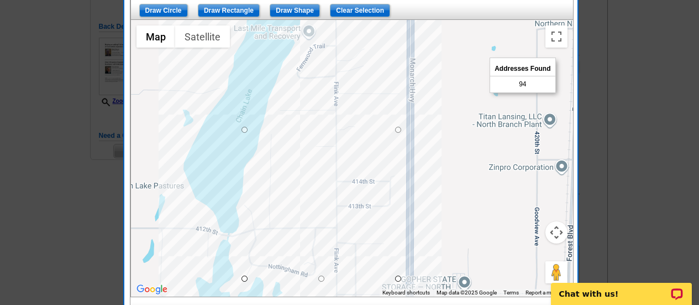
drag, startPoint x: 352, startPoint y: 193, endPoint x: 354, endPoint y: 69, distance: 125.0
click at [354, 69] on div at bounding box center [352, 158] width 442 height 276
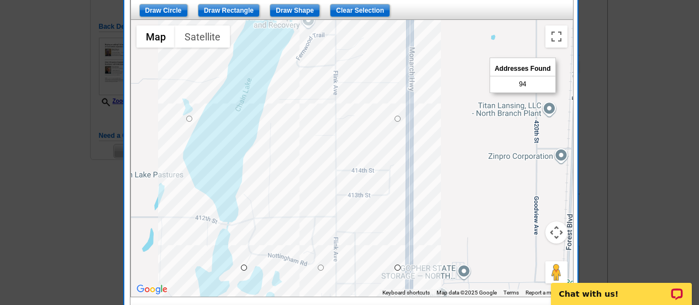
drag, startPoint x: 245, startPoint y: 117, endPoint x: 188, endPoint y: 121, distance: 57.0
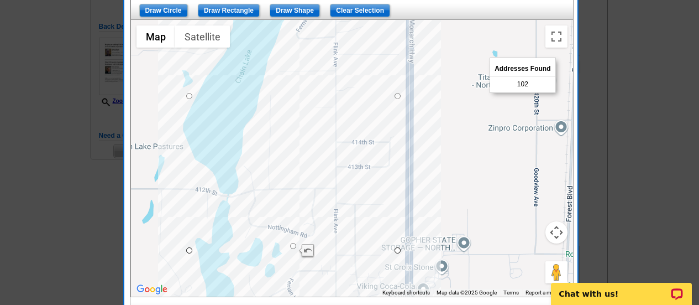
drag, startPoint x: 293, startPoint y: 249, endPoint x: 294, endPoint y: 242, distance: 6.7
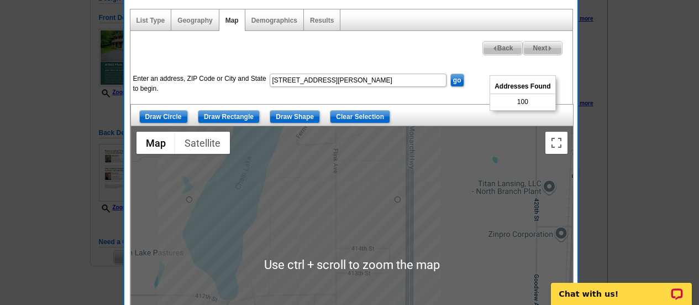
scroll to position [55, 0]
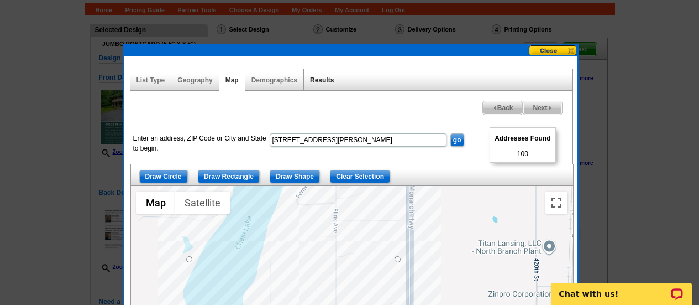
click at [320, 82] on link "Results" at bounding box center [322, 80] width 24 height 8
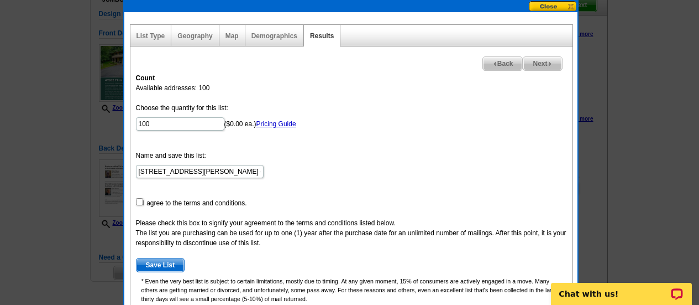
scroll to position [111, 0]
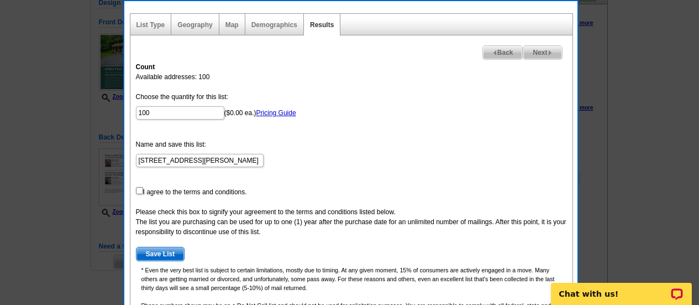
click at [137, 196] on form "Choose the quantity for this list: 100 ($0.00 ea.) Pricing Guide Name and save …" at bounding box center [351, 176] width 431 height 169
click at [138, 190] on input "checkbox" at bounding box center [139, 190] width 7 height 7
checkbox input "true"
click at [161, 251] on span "Save List" at bounding box center [161, 253] width 48 height 13
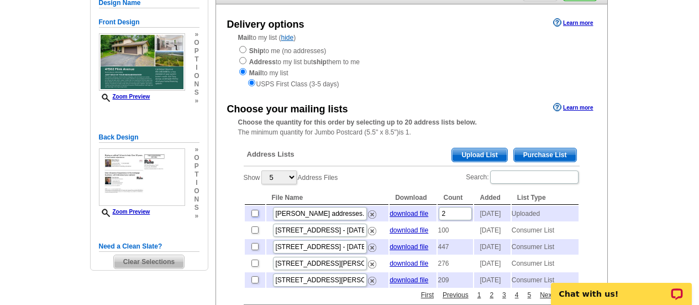
click at [253, 216] on input "checkbox" at bounding box center [255, 213] width 7 height 7
checkbox input "true"
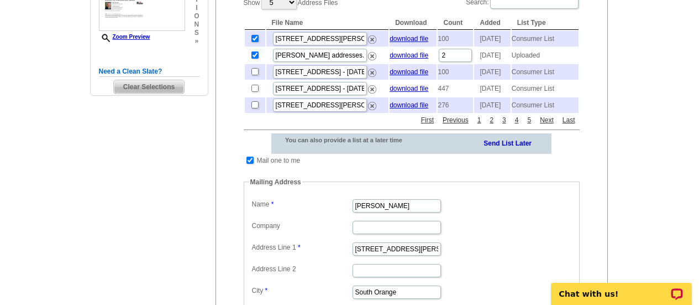
scroll to position [332, 0]
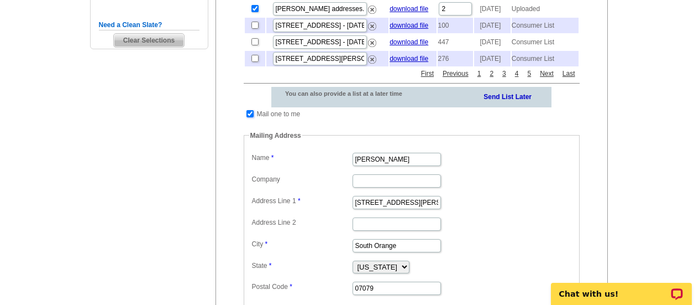
click at [251, 117] on input "checkbox" at bounding box center [250, 113] width 7 height 7
checkbox input "false"
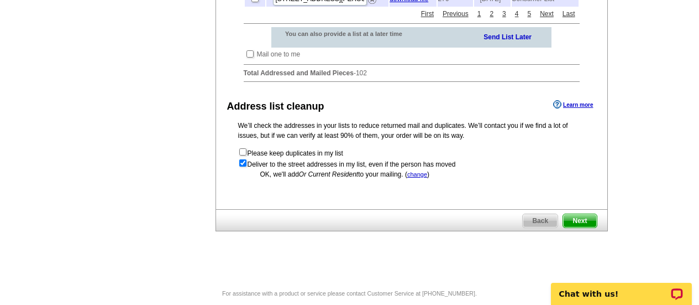
scroll to position [441, 0]
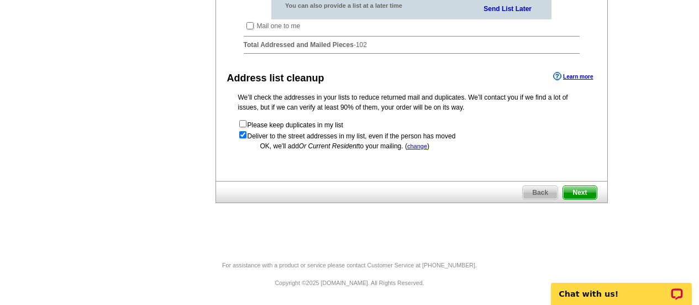
click at [570, 187] on span "Next" at bounding box center [579, 192] width 33 height 13
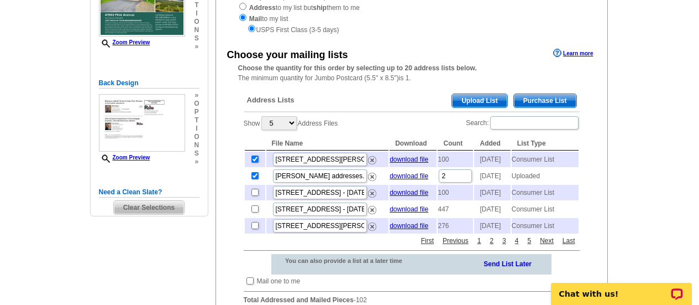
scroll to position [109, 0]
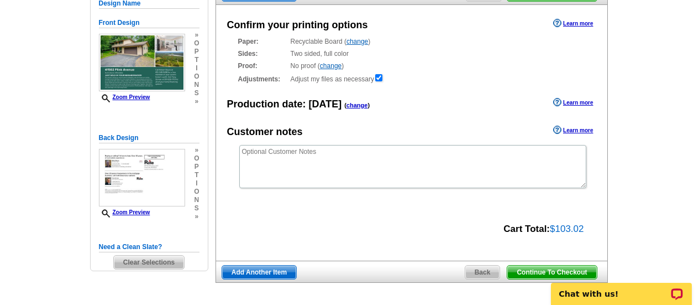
scroll to position [166, 0]
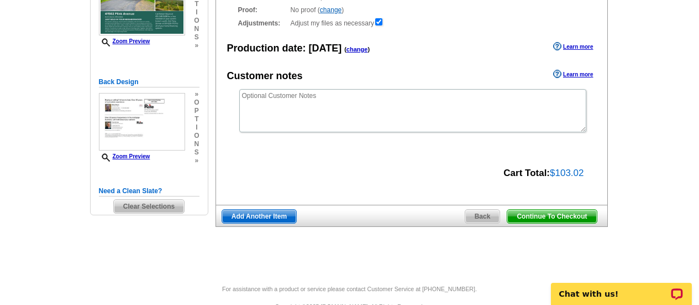
click at [539, 219] on span "Continue To Checkout" at bounding box center [552, 216] width 89 height 13
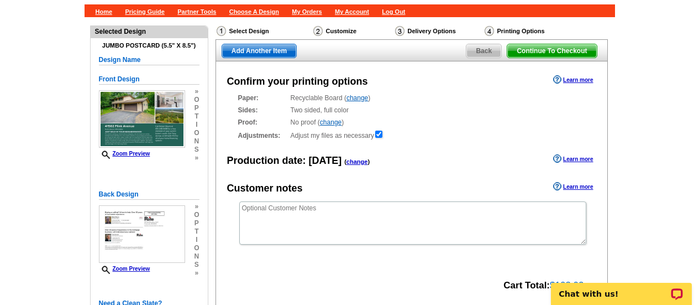
scroll to position [0, 0]
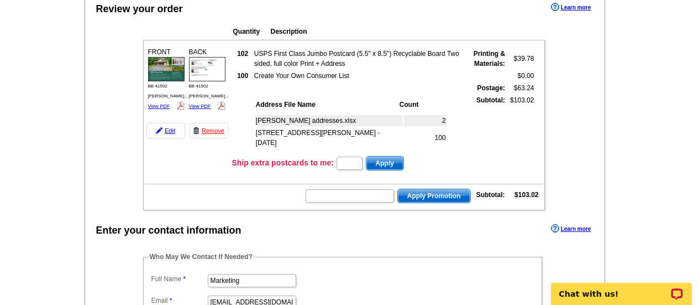
scroll to position [221, 0]
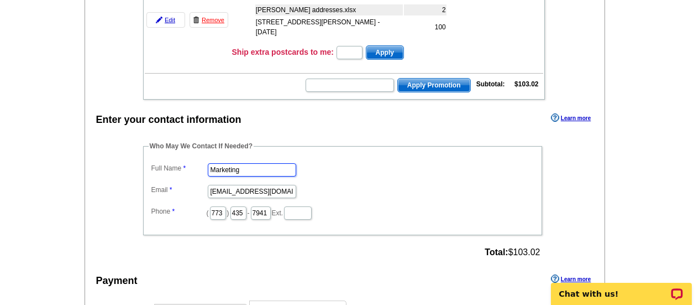
drag, startPoint x: 266, startPoint y: 164, endPoint x: -27, endPoint y: 121, distance: 296.2
type input "Ellie Faunce"
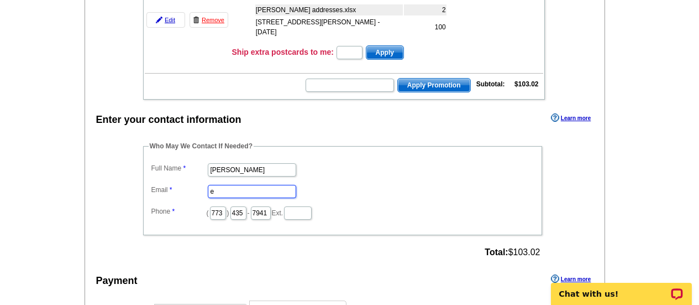
scroll to position [0, 0]
type input "ellie.faunce@rate.com"
type input "630"
type input "674"
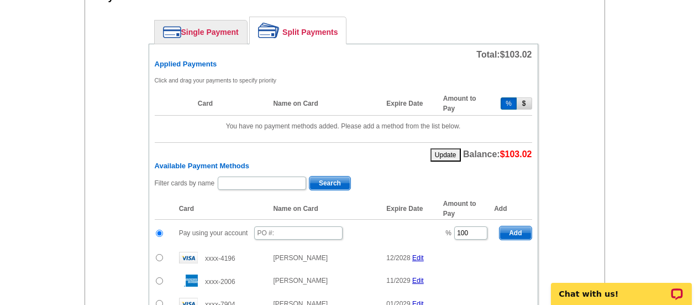
scroll to position [553, 0]
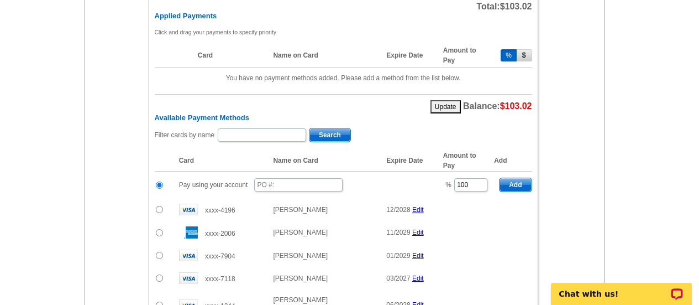
type input "9818"
click at [285, 181] on input "text" at bounding box center [298, 184] width 88 height 13
type input "982025_418_EF"
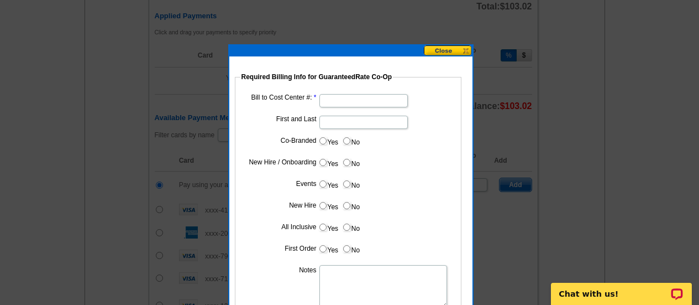
click at [334, 103] on input "Bill to Cost Center #:" at bounding box center [364, 100] width 88 height 13
type input "1501"
click at [335, 125] on input "First and Last" at bounding box center [364, 122] width 88 height 13
type input "Tony Zerwas"
click at [327, 143] on label "Yes" at bounding box center [328, 140] width 20 height 13
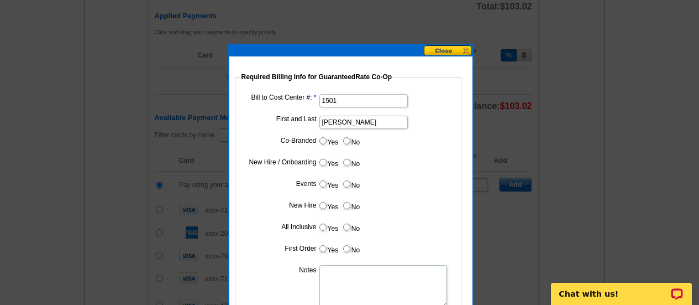
click at [327, 143] on input "Yes" at bounding box center [323, 140] width 7 height 7
radio input "true"
click at [389, 177] on dd "Yes No" at bounding box center [348, 185] width 216 height 17
click at [382, 170] on input "Cost paid by cobrand" at bounding box center [364, 165] width 88 height 13
type input "50%"
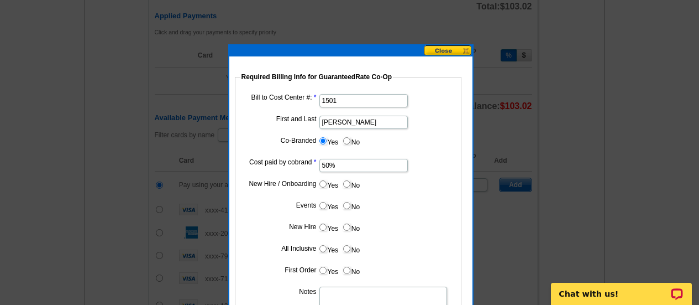
click at [346, 184] on input "No" at bounding box center [346, 183] width 7 height 7
radio input "true"
click at [347, 206] on input "No" at bounding box center [346, 205] width 7 height 7
radio input "true"
click at [345, 227] on input "No" at bounding box center [346, 226] width 7 height 7
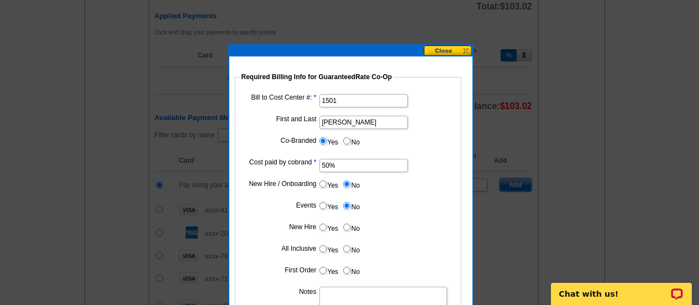
radio input "true"
click at [346, 246] on input "No" at bounding box center [346, 248] width 7 height 7
radio input "true"
click at [348, 266] on label "No" at bounding box center [351, 270] width 18 height 13
click at [348, 266] on input "No" at bounding box center [346, 269] width 7 height 7
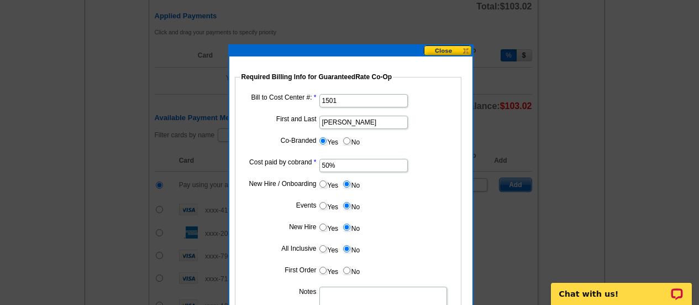
radio input "true"
click at [348, 301] on textarea "Notes" at bounding box center [384, 307] width 128 height 43
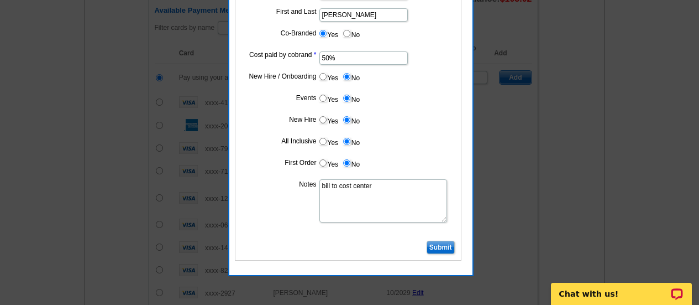
scroll to position [663, 0]
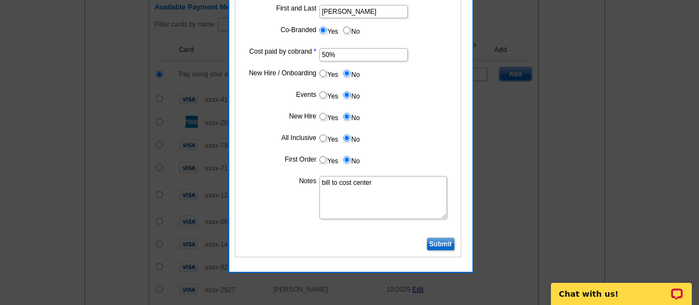
type textarea "bill to cost center"
click at [440, 248] on input "Submit" at bounding box center [441, 243] width 28 height 13
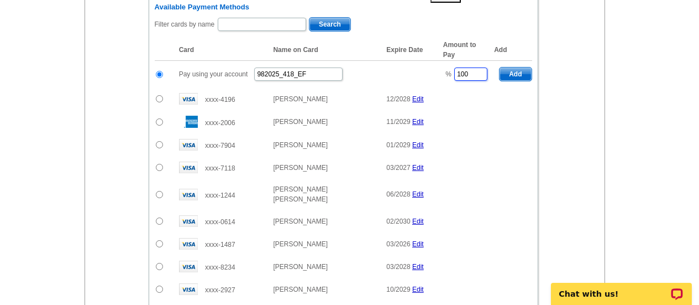
drag, startPoint x: 482, startPoint y: 76, endPoint x: 364, endPoint y: 98, distance: 119.7
click at [378, 98] on tbody "Pay using your account 982025_418_EF % 100 Add xxxx-4196 Diane 12/2028 Edit % 1…" at bounding box center [344, 192] width 378 height 263
click at [602, 41] on div "Enter your contact information Learn more Who May We Contact If Needed? Full Na…" at bounding box center [345, 74] width 520 height 812
click at [526, 76] on span "Add" at bounding box center [516, 73] width 32 height 13
type input "100"
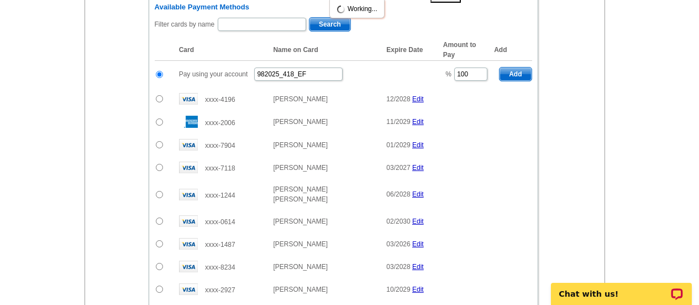
scroll to position [553, 0]
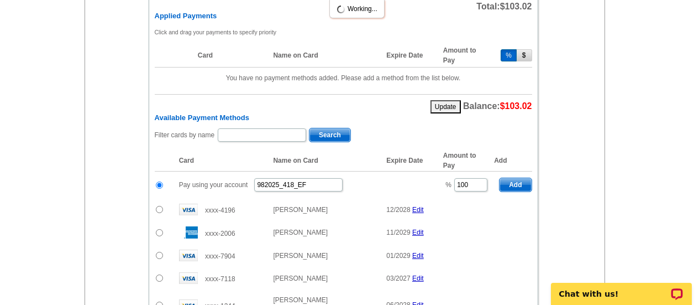
radio input "false"
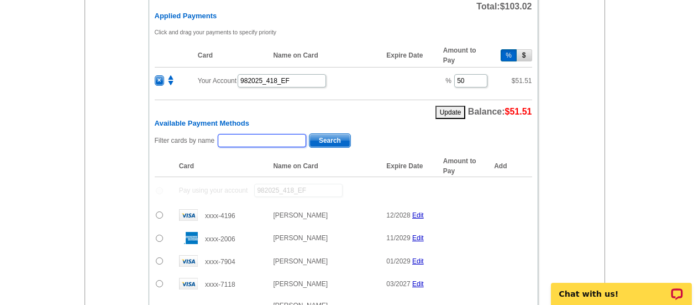
click at [244, 139] on input "text" at bounding box center [262, 140] width 88 height 13
type input "boyce"
click at [318, 139] on span "Search" at bounding box center [330, 140] width 41 height 13
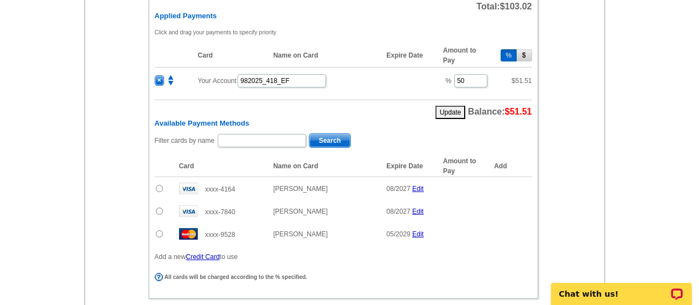
click at [158, 234] on input "radio" at bounding box center [159, 233] width 7 height 7
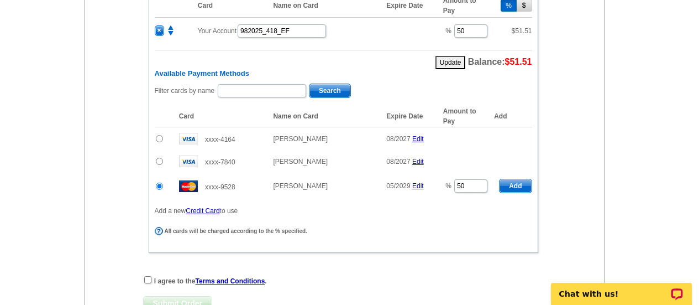
scroll to position [608, 0]
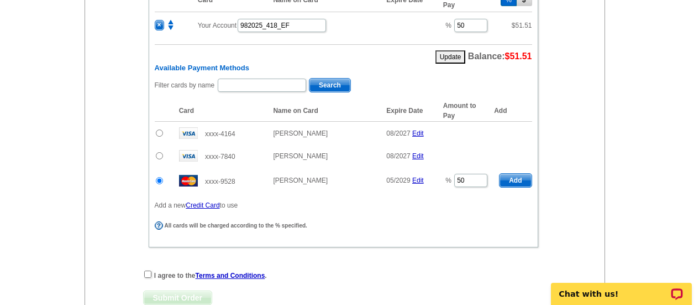
click at [520, 179] on span "Add" at bounding box center [516, 180] width 32 height 13
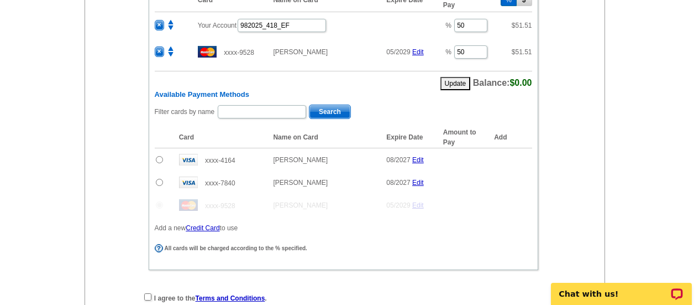
radio input "false"
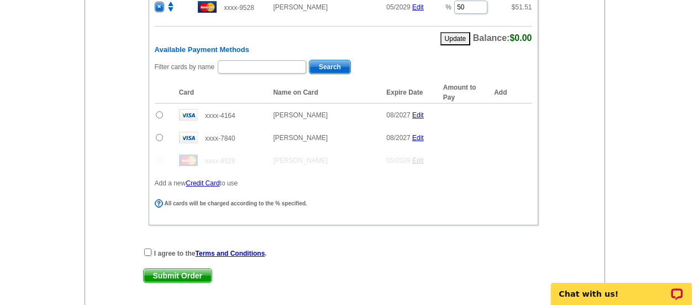
scroll to position [663, 0]
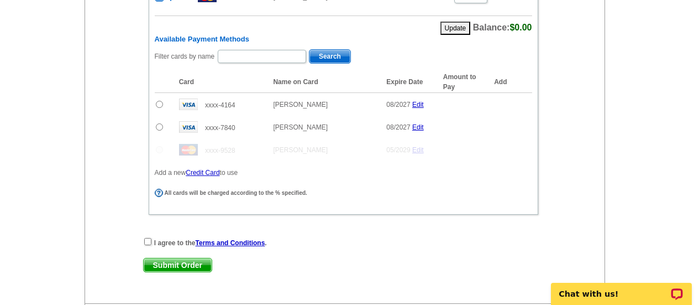
click at [147, 240] on input "checkbox" at bounding box center [147, 241] width 7 height 7
checkbox input "true"
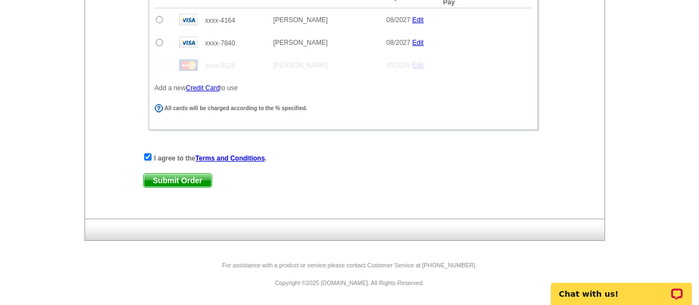
click at [186, 183] on span "Submit Order" at bounding box center [178, 180] width 68 height 13
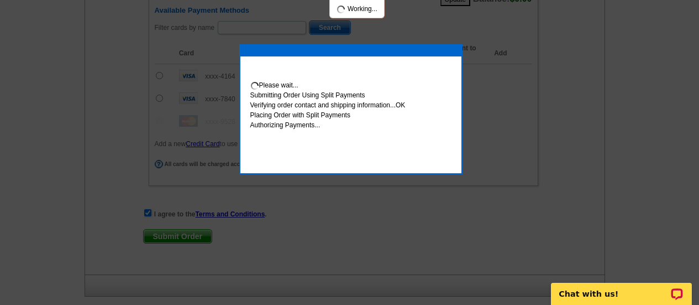
scroll to position [804, 0]
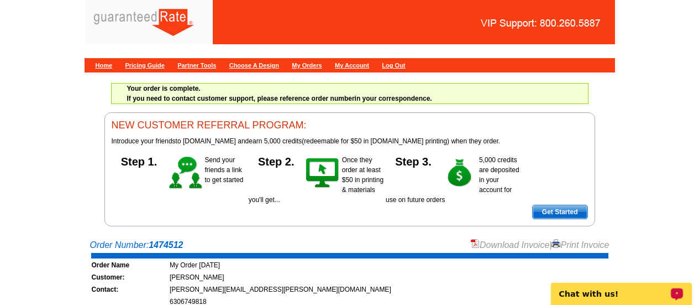
click at [503, 245] on link "Download Invoice" at bounding box center [510, 244] width 79 height 9
click at [103, 64] on link "Home" at bounding box center [104, 65] width 17 height 7
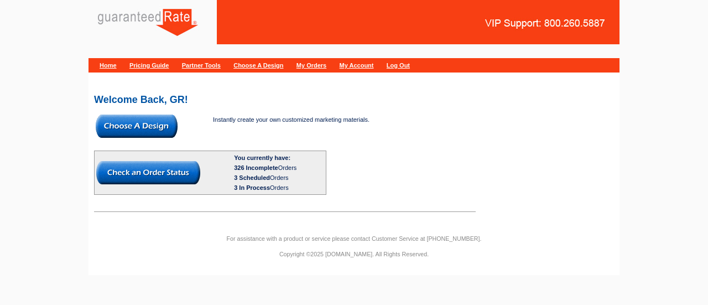
click at [118, 129] on img at bounding box center [137, 125] width 82 height 23
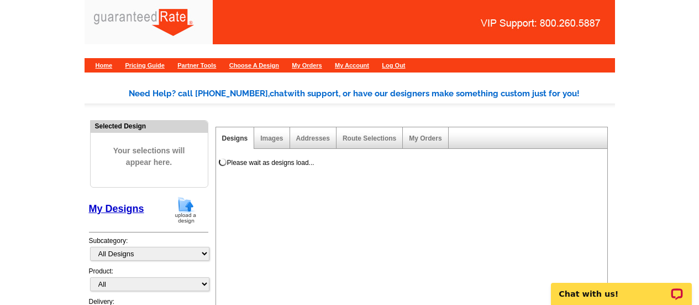
click at [181, 208] on img at bounding box center [185, 210] width 29 height 28
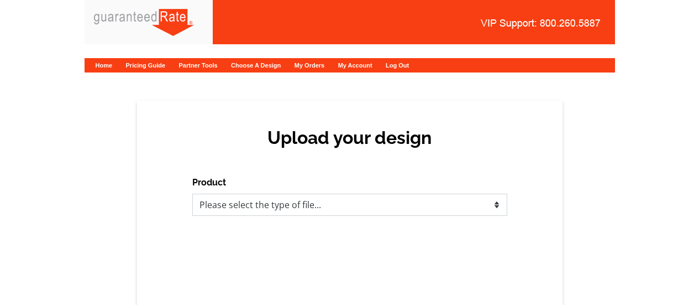
click at [215, 200] on select "Please select the type of file... Postcards Calendars Business Cards Letters an…" at bounding box center [349, 204] width 315 height 22
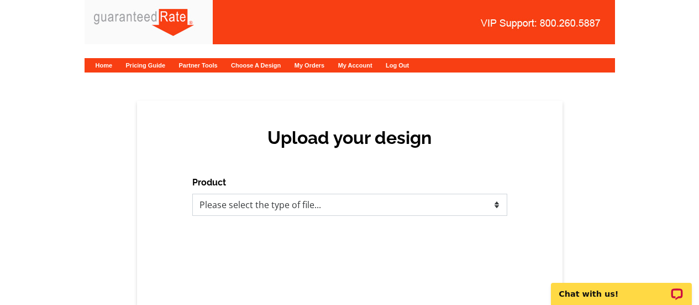
select select "1"
click at [192, 193] on select "Please select the type of file... Postcards Calendars Business Cards Letters an…" at bounding box center [349, 204] width 315 height 22
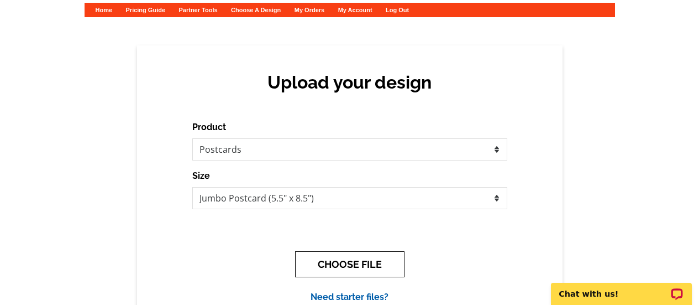
click at [329, 261] on button "CHOOSE FILE" at bounding box center [349, 264] width 109 height 26
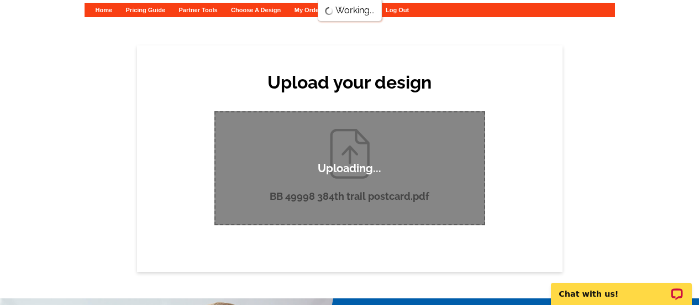
scroll to position [111, 0]
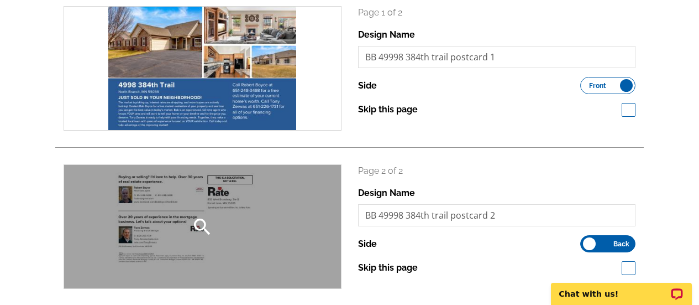
scroll to position [221, 0]
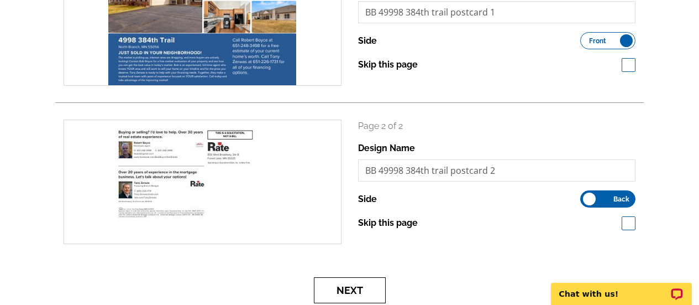
click at [360, 280] on button "Next" at bounding box center [350, 290] width 72 height 26
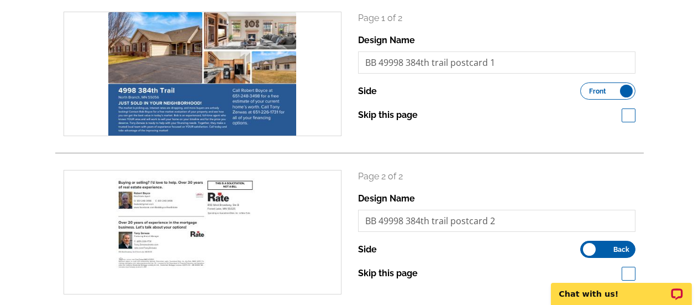
scroll to position [166, 0]
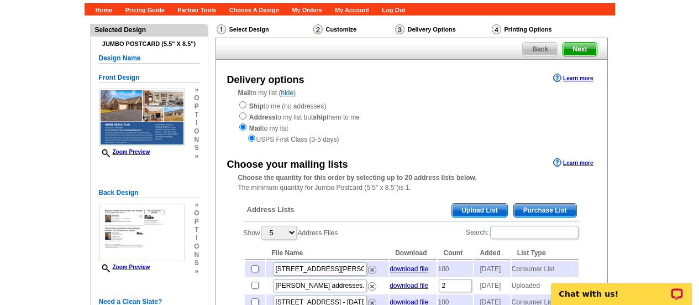
scroll to position [111, 0]
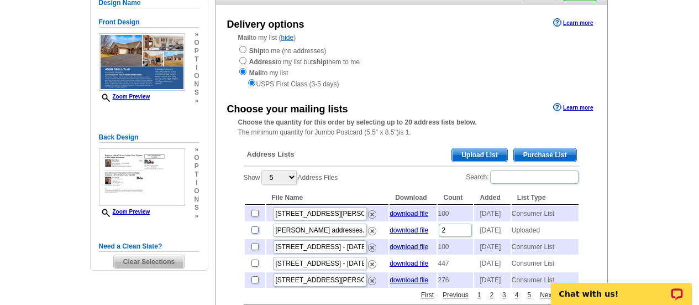
click at [254, 233] on input "checkbox" at bounding box center [255, 229] width 7 height 7
checkbox input "true"
click at [558, 156] on span "Purchase List" at bounding box center [545, 154] width 62 height 13
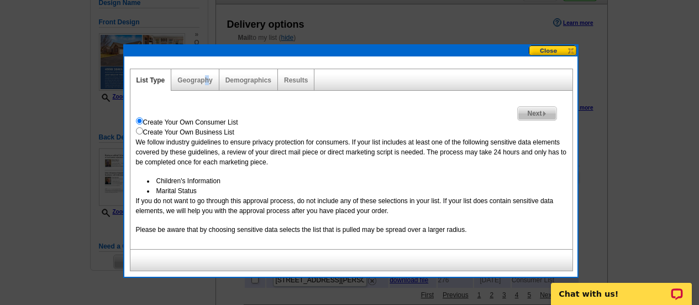
drag, startPoint x: 207, startPoint y: 79, endPoint x: 203, endPoint y: 85, distance: 6.7
click at [205, 78] on link "Geography" at bounding box center [194, 80] width 35 height 8
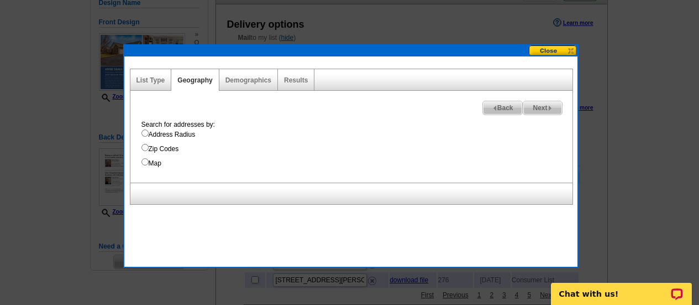
click at [149, 159] on label "Map" at bounding box center [357, 163] width 431 height 10
click at [149, 159] on input "Map" at bounding box center [145, 161] width 7 height 7
radio input "true"
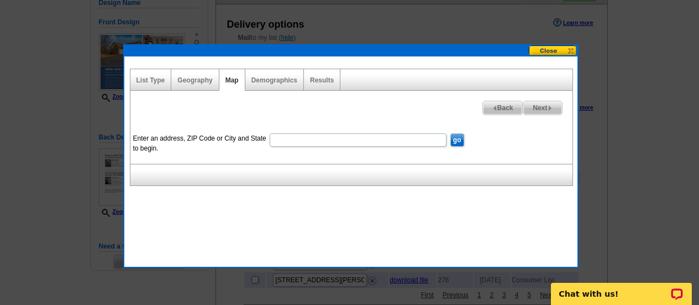
click at [309, 134] on input "Enter an address, ZIP Code or City and State to begin." at bounding box center [358, 139] width 177 height 13
paste input "4998 384th Trail North Branch, MN 55056"
type input "4998 384th Trail North Branch, MN 55056"
click at [463, 143] on input "go" at bounding box center [458, 139] width 14 height 13
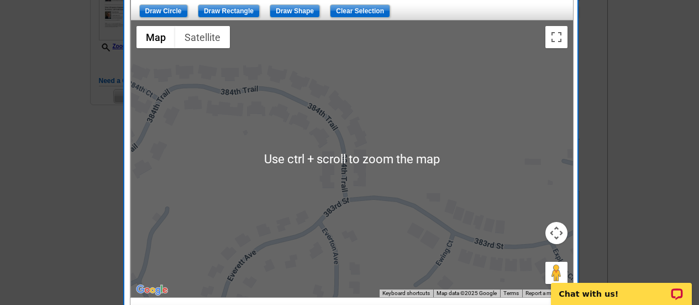
scroll to position [276, 0]
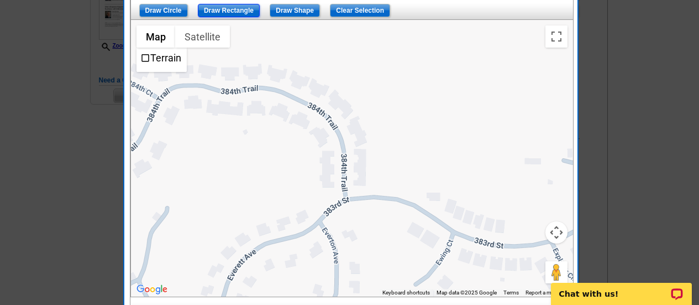
click at [244, 7] on input "Draw Rectangle" at bounding box center [229, 10] width 62 height 13
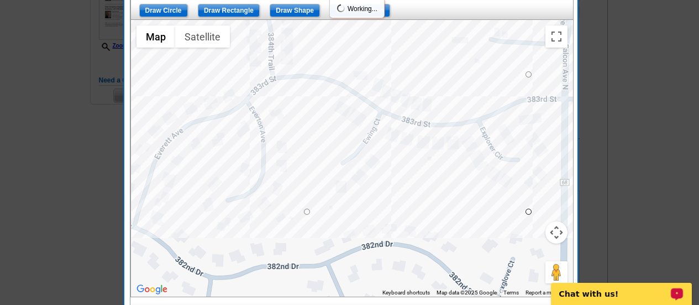
drag, startPoint x: 154, startPoint y: 56, endPoint x: 529, endPoint y: 211, distance: 405.5
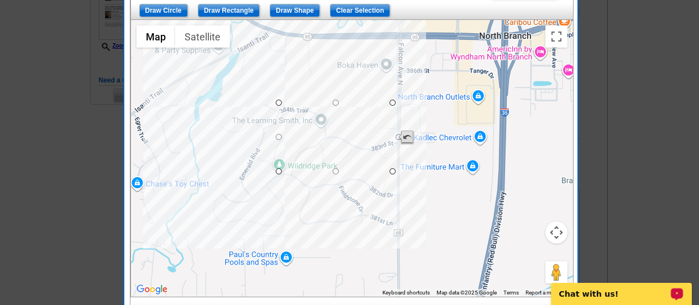
drag, startPoint x: 394, startPoint y: 137, endPoint x: 401, endPoint y: 138, distance: 7.3
click at [401, 158] on div at bounding box center [573, 158] width 442 height 0
drag, startPoint x: 278, startPoint y: 136, endPoint x: 217, endPoint y: 136, distance: 61.4
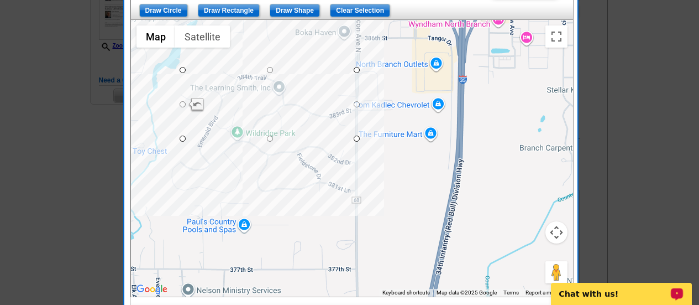
drag, startPoint x: 309, startPoint y: 165, endPoint x: 267, endPoint y: 134, distance: 52.5
click at [267, 134] on div at bounding box center [352, 158] width 442 height 276
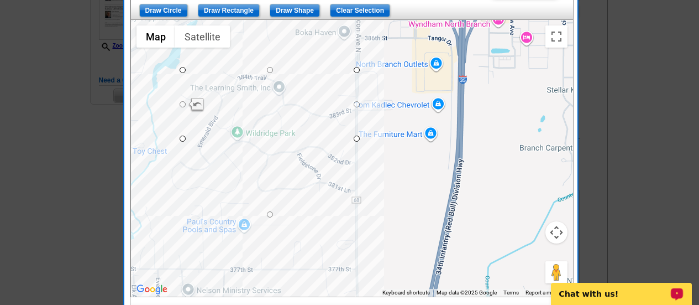
drag, startPoint x: 271, startPoint y: 136, endPoint x: 266, endPoint y: 216, distance: 79.8
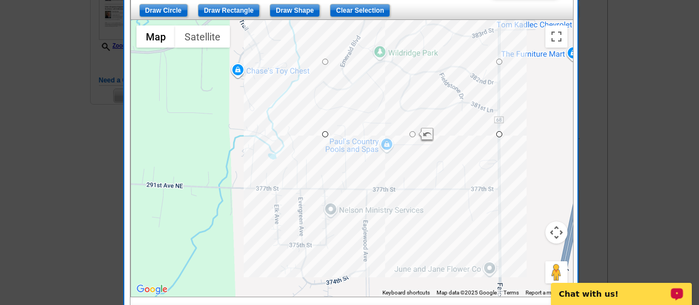
drag, startPoint x: 421, startPoint y: 187, endPoint x: 566, endPoint y: 106, distance: 165.6
click at [566, 106] on div at bounding box center [352, 158] width 442 height 276
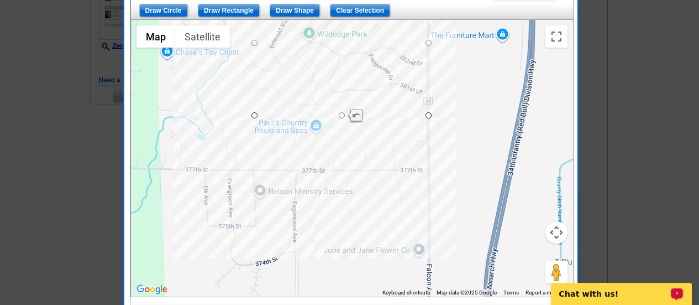
drag, startPoint x: 238, startPoint y: 237, endPoint x: 159, endPoint y: 219, distance: 81.0
click at [159, 219] on div at bounding box center [352, 158] width 442 height 276
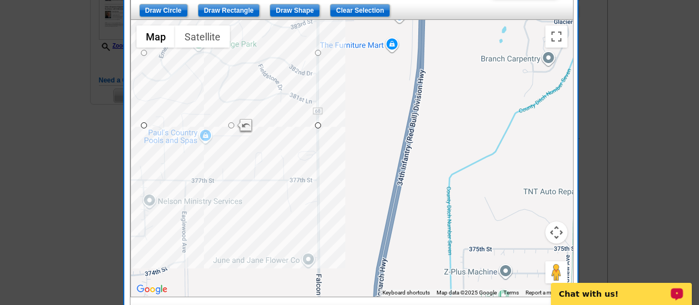
drag, startPoint x: 311, startPoint y: 223, endPoint x: 219, endPoint y: 227, distance: 92.4
click at [219, 227] on div at bounding box center [352, 158] width 442 height 276
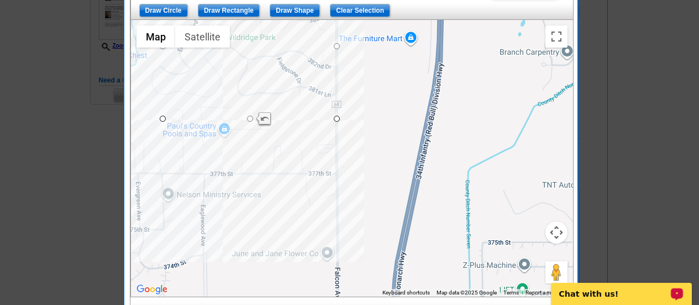
scroll to position [332, 0]
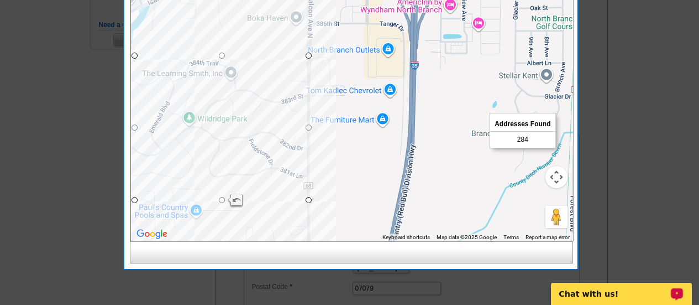
drag, startPoint x: 379, startPoint y: 119, endPoint x: 349, endPoint y: 247, distance: 131.3
click at [351, 258] on div "List Type Geography Map Demographics Results Next Addresses Found 284 Back Ente…" at bounding box center [351, 55] width 442 height 416
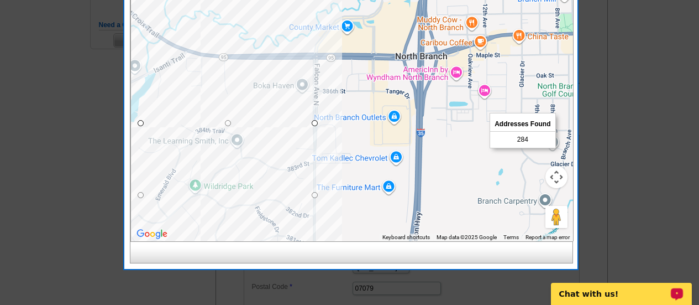
drag, startPoint x: 349, startPoint y: 151, endPoint x: 356, endPoint y: 208, distance: 56.8
click at [356, 208] on div at bounding box center [352, 103] width 442 height 276
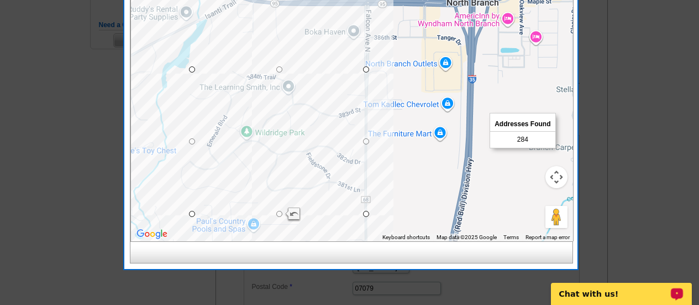
drag, startPoint x: 359, startPoint y: 98, endPoint x: 392, endPoint y: 83, distance: 35.9
click at [392, 83] on div at bounding box center [352, 103] width 442 height 276
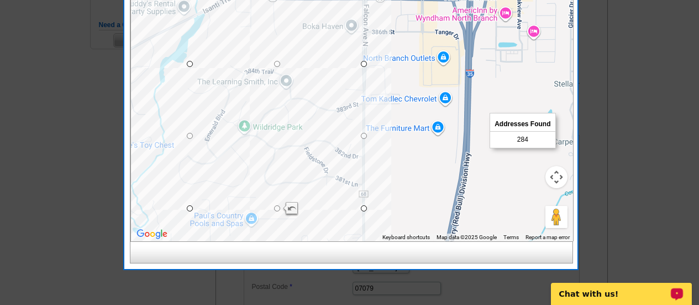
click at [381, 40] on div at bounding box center [352, 103] width 442 height 276
drag, startPoint x: 278, startPoint y: 210, endPoint x: 279, endPoint y: 196, distance: 14.4
drag, startPoint x: 279, startPoint y: 196, endPoint x: 279, endPoint y: 183, distance: 12.7
drag, startPoint x: 279, startPoint y: 172, endPoint x: 278, endPoint y: 163, distance: 9.4
drag, startPoint x: 278, startPoint y: 163, endPoint x: 278, endPoint y: 130, distance: 32.6
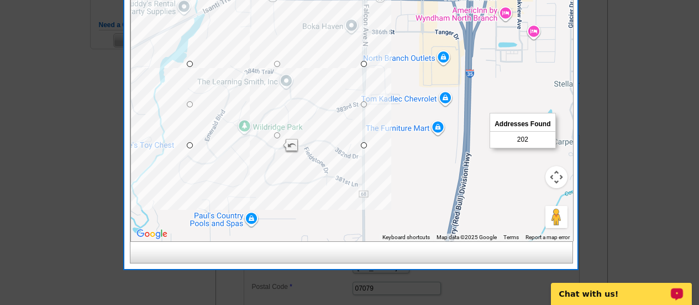
drag, startPoint x: 276, startPoint y: 145, endPoint x: 278, endPoint y: 128, distance: 17.3
drag, startPoint x: 278, startPoint y: 128, endPoint x: 279, endPoint y: 116, distance: 12.2
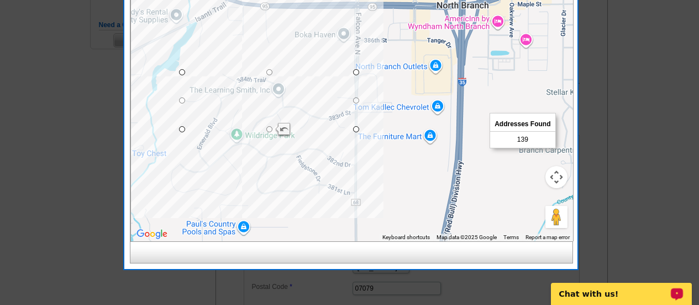
drag, startPoint x: 279, startPoint y: 116, endPoint x: 271, endPoint y: 122, distance: 9.8
click at [271, 122] on div at bounding box center [352, 103] width 442 height 276
drag, startPoint x: 184, startPoint y: 100, endPoint x: 221, endPoint y: 100, distance: 37.0
drag, startPoint x: 285, startPoint y: 130, endPoint x: 285, endPoint y: 122, distance: 8.3
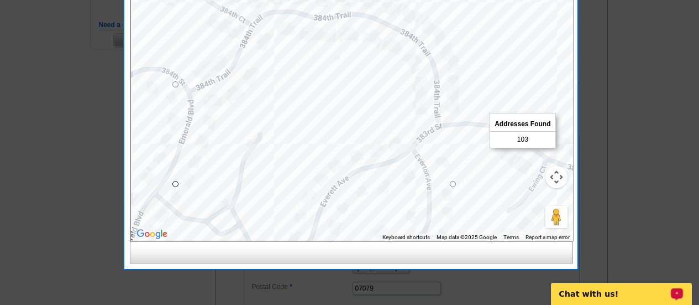
drag, startPoint x: 259, startPoint y: 142, endPoint x: 499, endPoint y: 223, distance: 253.3
click at [499, 223] on div at bounding box center [352, 103] width 442 height 276
drag, startPoint x: 176, startPoint y: 181, endPoint x: 195, endPoint y: 179, distance: 18.4
drag, startPoint x: 193, startPoint y: 179, endPoint x: 183, endPoint y: 176, distance: 11.0
drag, startPoint x: 179, startPoint y: 176, endPoint x: 168, endPoint y: 176, distance: 10.5
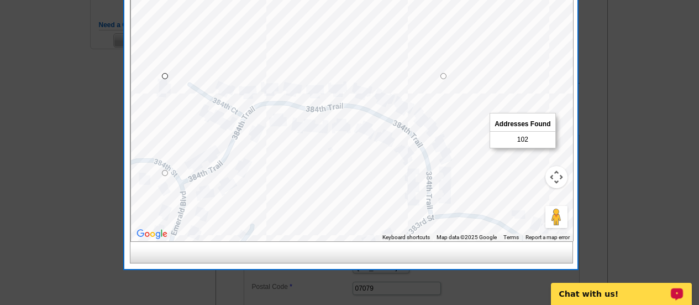
drag, startPoint x: 184, startPoint y: 113, endPoint x: 176, endPoint y: 206, distance: 92.6
click at [176, 206] on div at bounding box center [352, 103] width 442 height 276
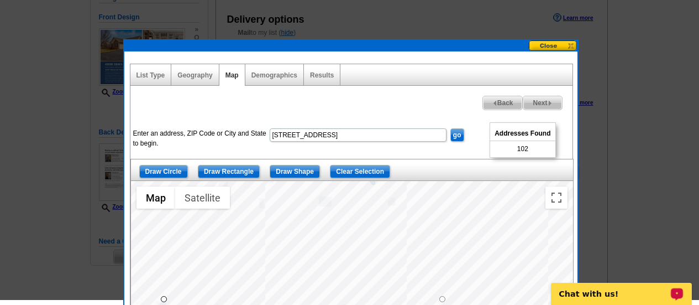
scroll to position [111, 0]
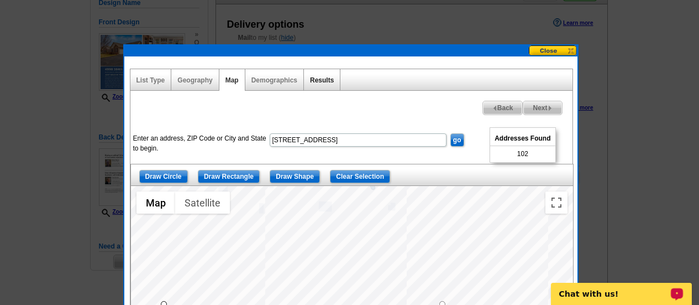
click at [316, 81] on link "Results" at bounding box center [322, 80] width 24 height 8
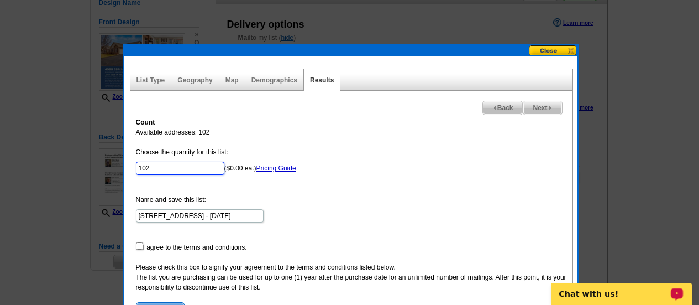
drag, startPoint x: 157, startPoint y: 166, endPoint x: 1, endPoint y: 207, distance: 161.9
type input "100"
click at [361, 196] on form "Choose the quantity for this list: 100 ($0.00 ea.) Pricing Guide Name and save …" at bounding box center [351, 231] width 431 height 169
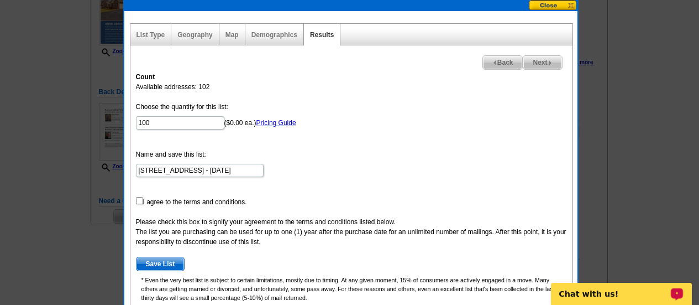
scroll to position [166, 0]
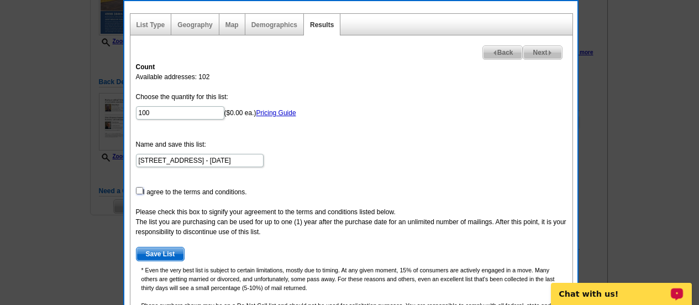
click at [138, 193] on input "checkbox" at bounding box center [139, 190] width 7 height 7
checkbox input "true"
click at [167, 252] on span "Save List" at bounding box center [161, 253] width 48 height 13
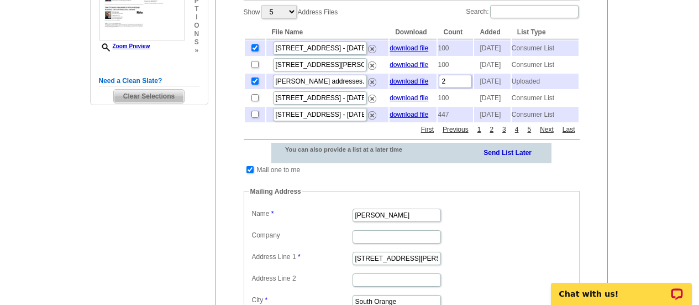
scroll to position [276, 0]
click at [248, 175] on td at bounding box center [250, 169] width 11 height 11
click at [248, 172] on input "checkbox" at bounding box center [250, 168] width 7 height 7
checkbox input "false"
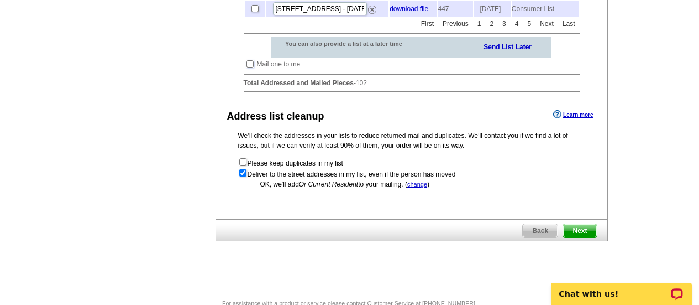
scroll to position [387, 0]
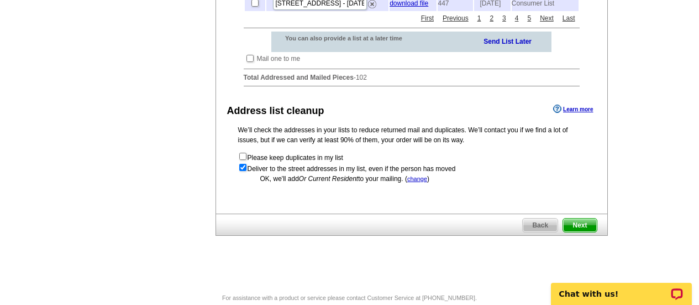
click at [580, 232] on span "Next" at bounding box center [579, 224] width 33 height 13
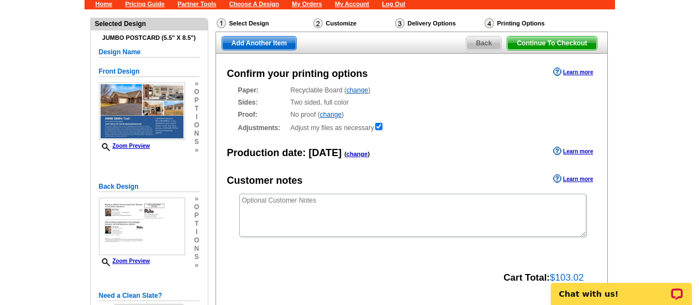
scroll to position [111, 0]
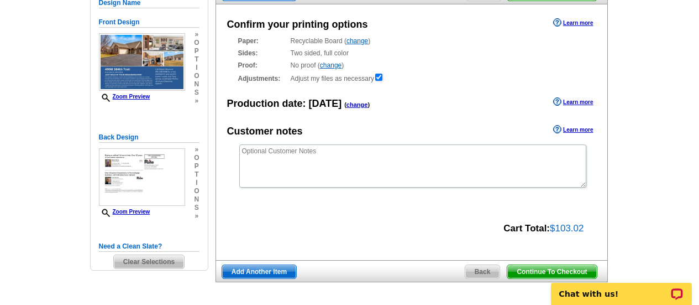
click at [559, 269] on span "Continue To Checkout" at bounding box center [552, 271] width 89 height 13
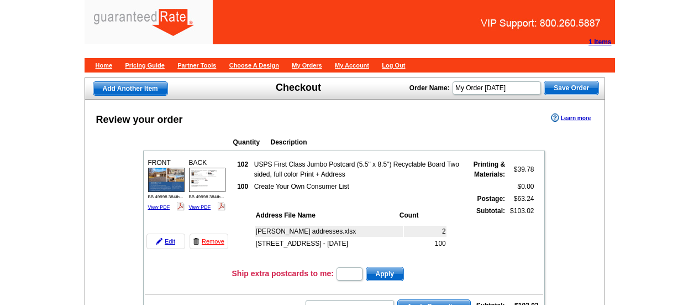
scroll to position [111, 0]
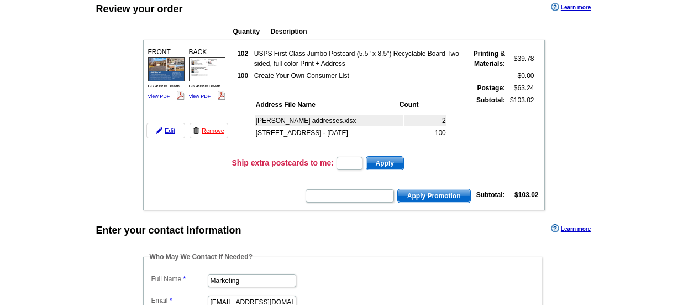
click at [221, 222] on div "Enter your contact information Learn more" at bounding box center [345, 229] width 520 height 17
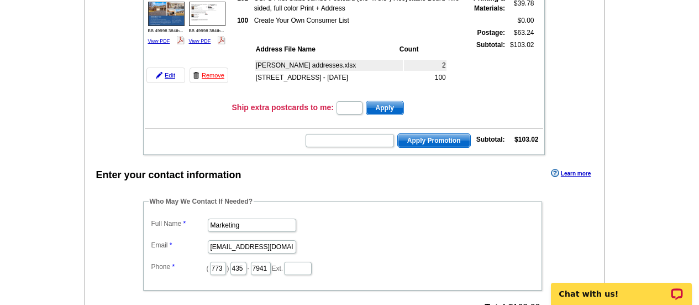
scroll to position [0, 0]
drag, startPoint x: 243, startPoint y: 224, endPoint x: 151, endPoint y: 240, distance: 93.2
click at [151, 240] on dl "Full Name Marketing Email marketing@guaranteedrate.com Phone ( 773 ) 435 - 7941…" at bounding box center [343, 246] width 388 height 60
type input "Ellie faunce"
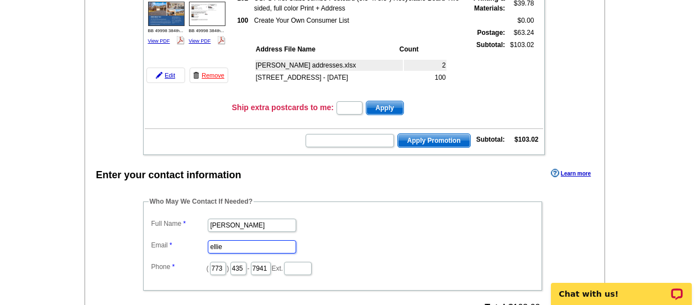
type input "ellie"
type input "630"
type input "487"
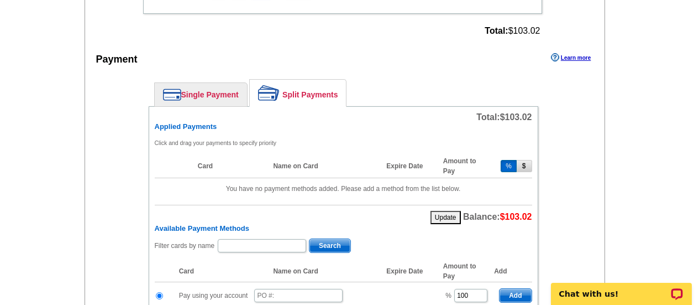
scroll to position [498, 0]
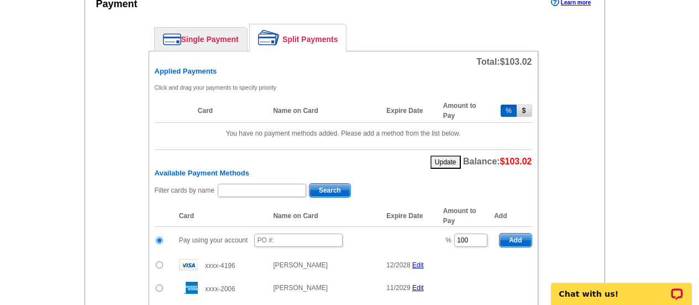
type input "3633"
click at [299, 238] on input "text" at bounding box center [298, 239] width 88 height 13
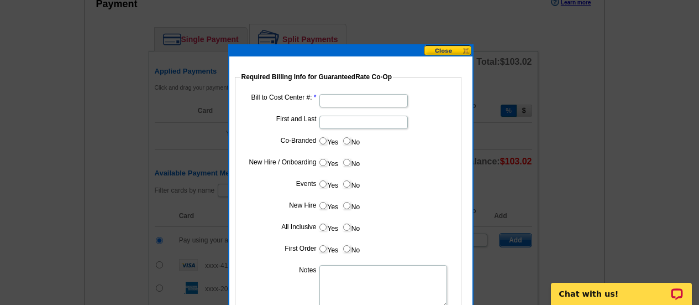
type input "9825_427_EF"
click at [333, 90] on fieldset "Required Billing Info for GuaranteedRate Co-Op Bill to Cost Center #: First and…" at bounding box center [348, 209] width 227 height 274
click at [336, 93] on dd at bounding box center [348, 99] width 216 height 17
click at [349, 93] on dd at bounding box center [348, 99] width 216 height 17
click at [351, 104] on input "Bill to Cost Center #:" at bounding box center [364, 100] width 88 height 13
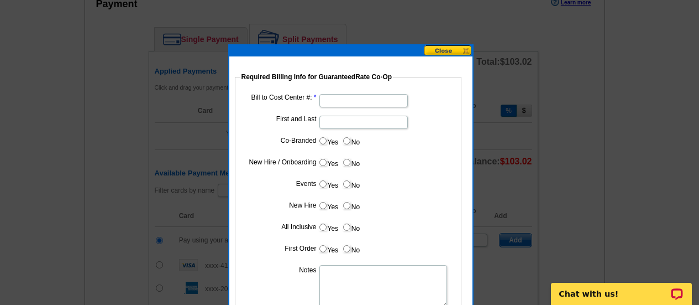
type input "1501"
click at [333, 125] on input "First and Last" at bounding box center [364, 122] width 88 height 13
type input "Tony Zerwas"
click at [328, 139] on label "Yes" at bounding box center [328, 140] width 20 height 13
click at [327, 139] on input "Yes" at bounding box center [323, 140] width 7 height 7
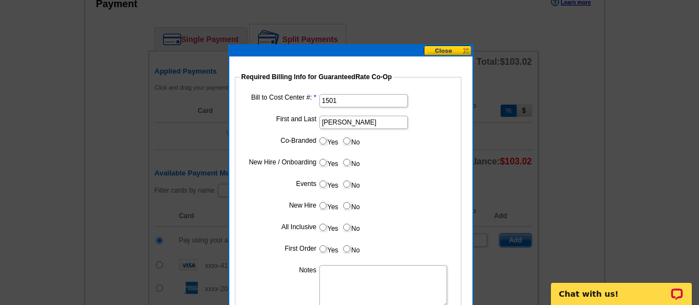
radio input "true"
click at [353, 163] on input "Cost paid by cobrand" at bounding box center [364, 165] width 88 height 13
type input "50%"
click at [351, 184] on label "No" at bounding box center [351, 183] width 18 height 13
click at [351, 184] on input "No" at bounding box center [346, 183] width 7 height 7
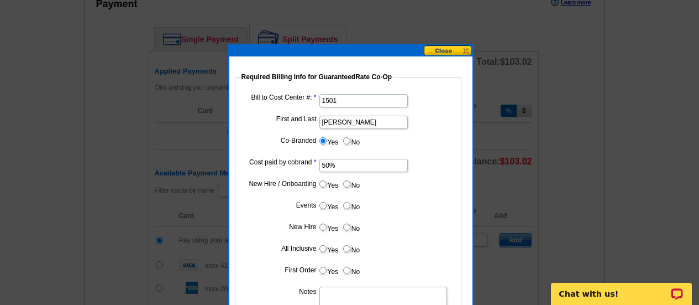
radio input "true"
click at [352, 211] on label "No" at bounding box center [351, 205] width 18 height 13
click at [351, 209] on input "No" at bounding box center [346, 205] width 7 height 7
radio input "true"
click at [352, 236] on dd "Yes No" at bounding box center [348, 229] width 216 height 17
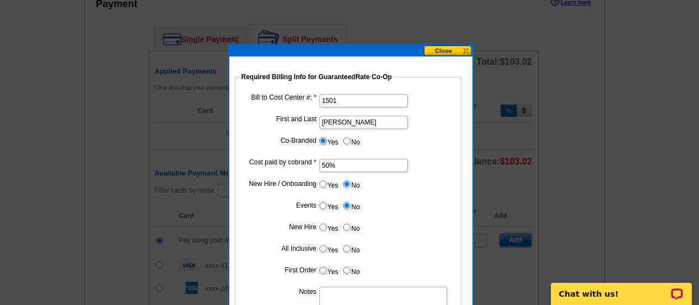
click at [349, 229] on input "No" at bounding box center [346, 226] width 7 height 7
radio input "true"
click at [348, 243] on label "No" at bounding box center [351, 248] width 18 height 13
click at [348, 245] on input "No" at bounding box center [346, 248] width 7 height 7
radio input "true"
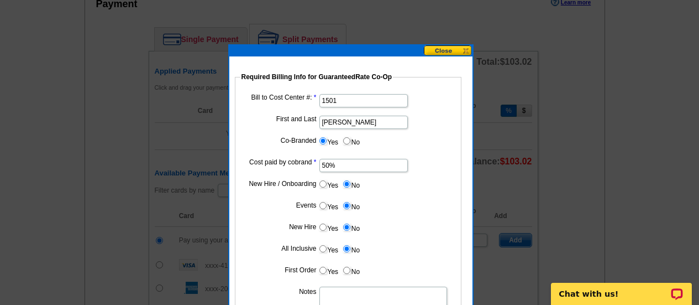
click at [351, 268] on label "No" at bounding box center [351, 270] width 18 height 13
click at [351, 268] on input "No" at bounding box center [346, 269] width 7 height 7
radio input "true"
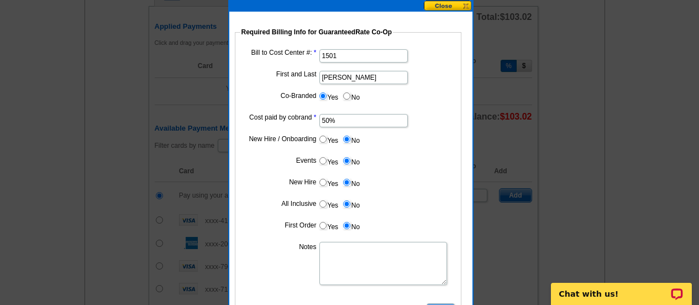
scroll to position [553, 0]
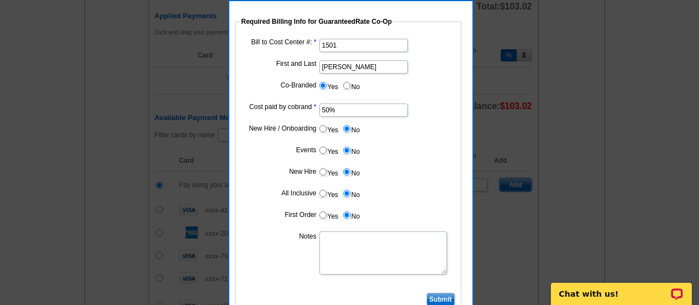
click at [360, 252] on textarea "Notes" at bounding box center [384, 252] width 128 height 43
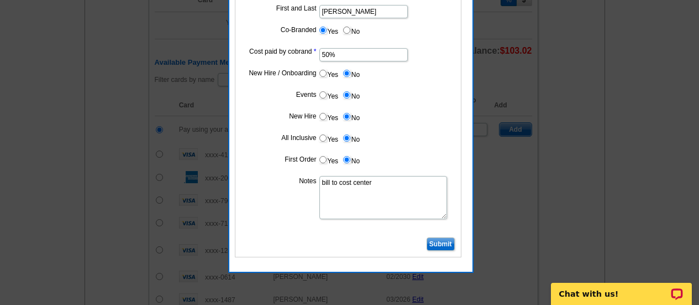
type textarea "bill to cost center"
click at [440, 247] on input "Submit" at bounding box center [441, 243] width 28 height 13
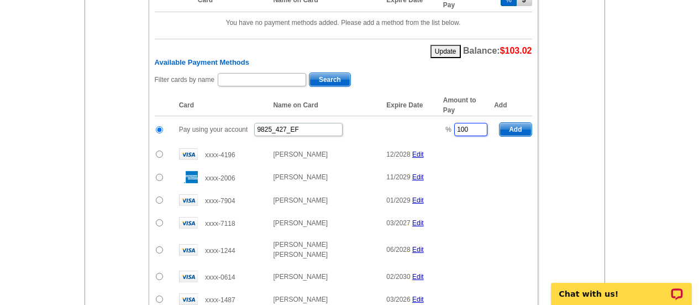
drag, startPoint x: 477, startPoint y: 125, endPoint x: 349, endPoint y: 143, distance: 129.6
click at [349, 143] on tbody "Pay using your account 9825_427_EF % 100 Add xxxx-4196 Diane 12/2028 Edit % 100…" at bounding box center [344, 247] width 378 height 263
drag, startPoint x: 520, startPoint y: 129, endPoint x: 299, endPoint y: 273, distance: 264.5
click at [520, 129] on span "Add" at bounding box center [516, 129] width 32 height 13
type input "100"
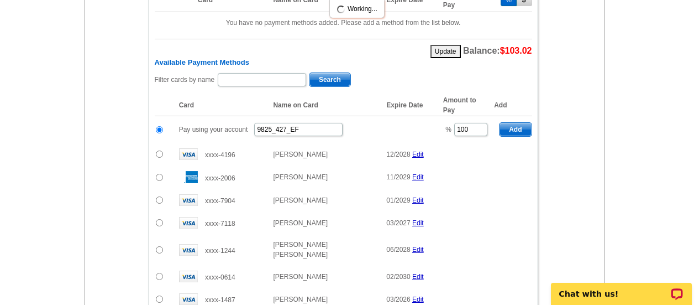
radio input "false"
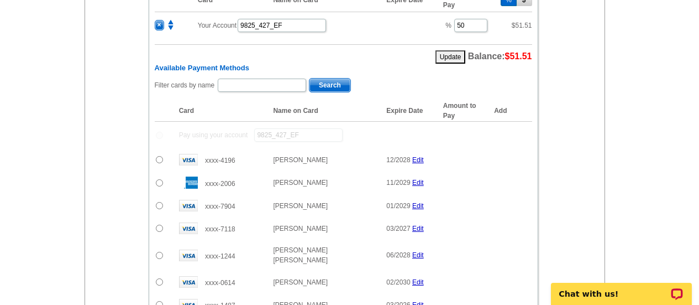
scroll to position [663, 0]
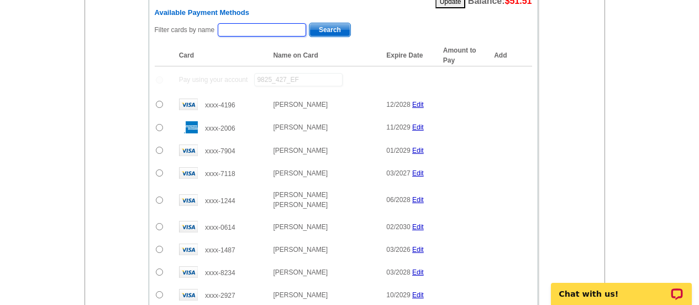
click at [257, 30] on input "text" at bounding box center [262, 29] width 88 height 13
type input "boyce"
click at [323, 34] on span "Search" at bounding box center [330, 29] width 41 height 13
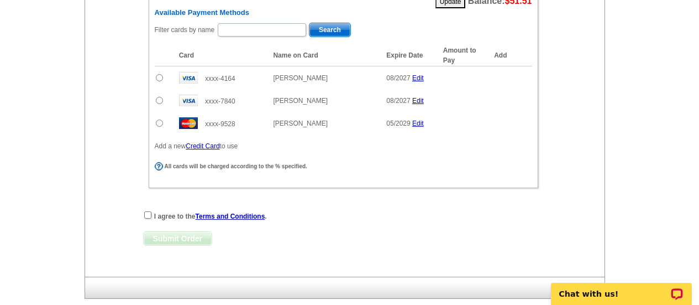
click at [161, 122] on input "radio" at bounding box center [159, 122] width 7 height 7
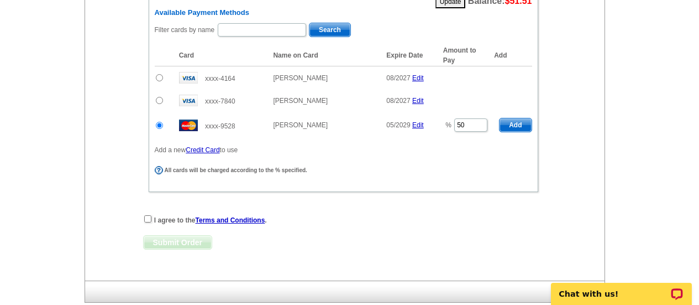
click at [520, 124] on span "Add" at bounding box center [516, 124] width 32 height 13
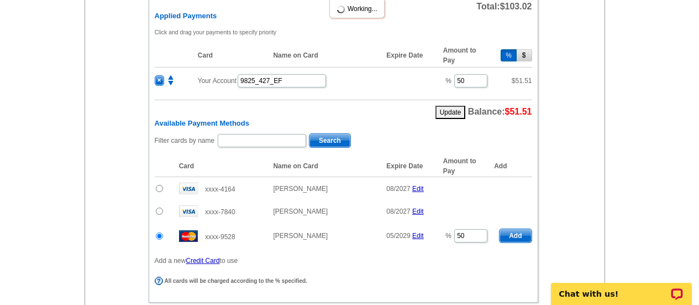
radio input "false"
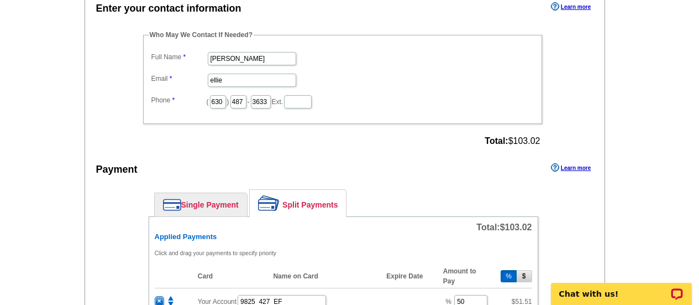
scroll to position [332, 0]
drag, startPoint x: 231, startPoint y: 80, endPoint x: 117, endPoint y: 94, distance: 114.8
type input "[PERSON_NAME][EMAIL_ADDRESS][PERSON_NAME][DOMAIN_NAME]"
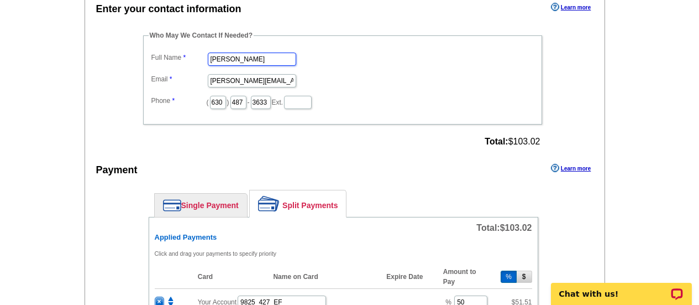
drag, startPoint x: 255, startPoint y: 57, endPoint x: -38, endPoint y: 74, distance: 293.5
click at [0, 74] on html "1 Items Home Pricing Guide Partner Tools Choose A Design My Orders My Account L…" at bounding box center [349, 194] width 699 height 1053
type input "[PERSON_NAME]"
click at [220, 165] on div "Payment Learn more" at bounding box center [345, 172] width 520 height 23
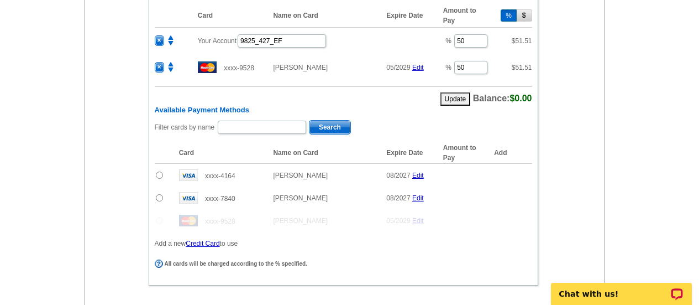
scroll to position [663, 0]
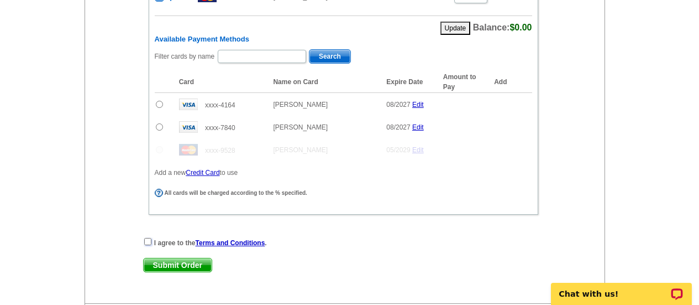
click at [148, 240] on input "checkbox" at bounding box center [147, 241] width 7 height 7
checkbox input "true"
click at [156, 267] on span "Submit Order" at bounding box center [178, 264] width 68 height 13
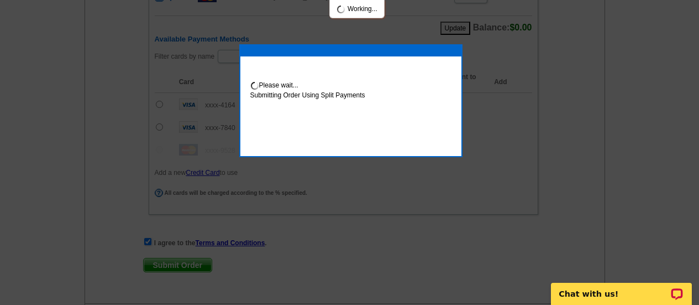
scroll to position [719, 0]
